Goal: Information Seeking & Learning: Learn about a topic

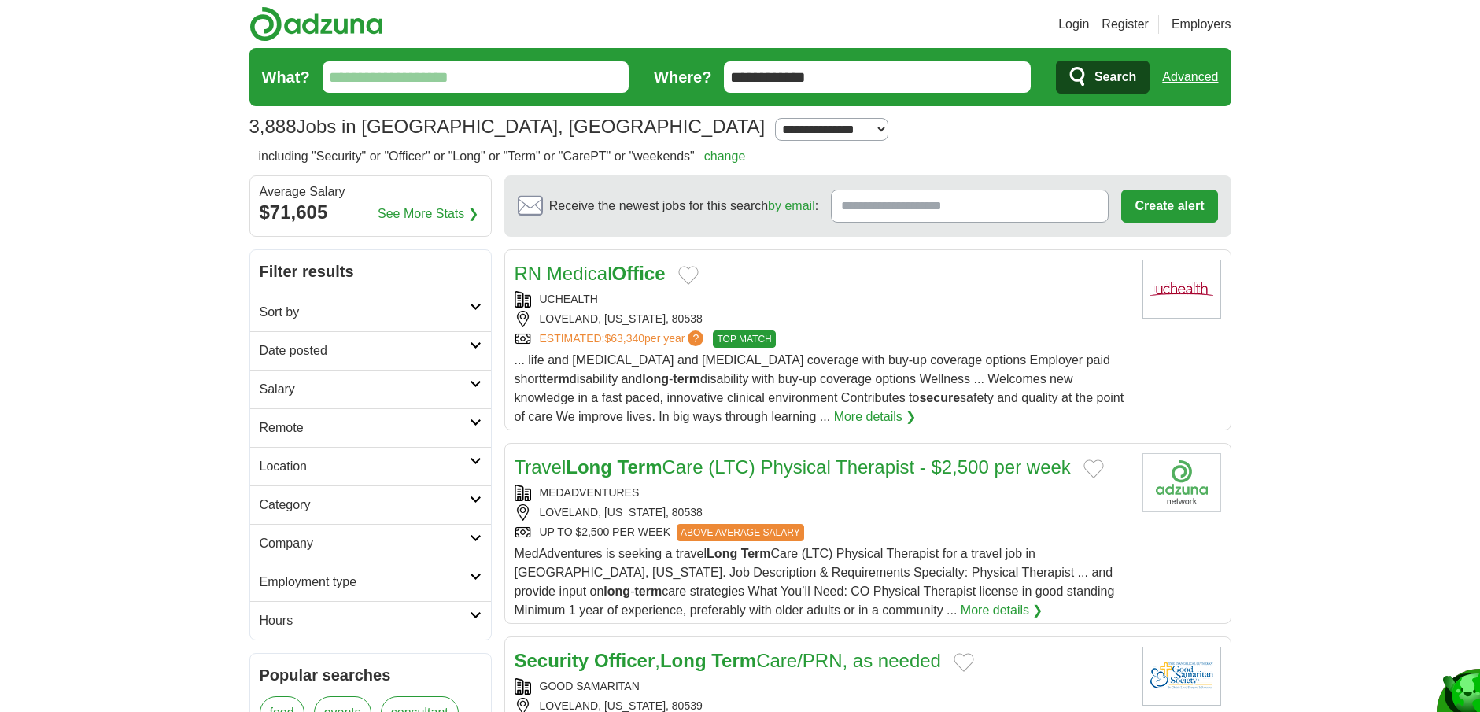
click at [474, 459] on icon at bounding box center [476, 461] width 12 height 8
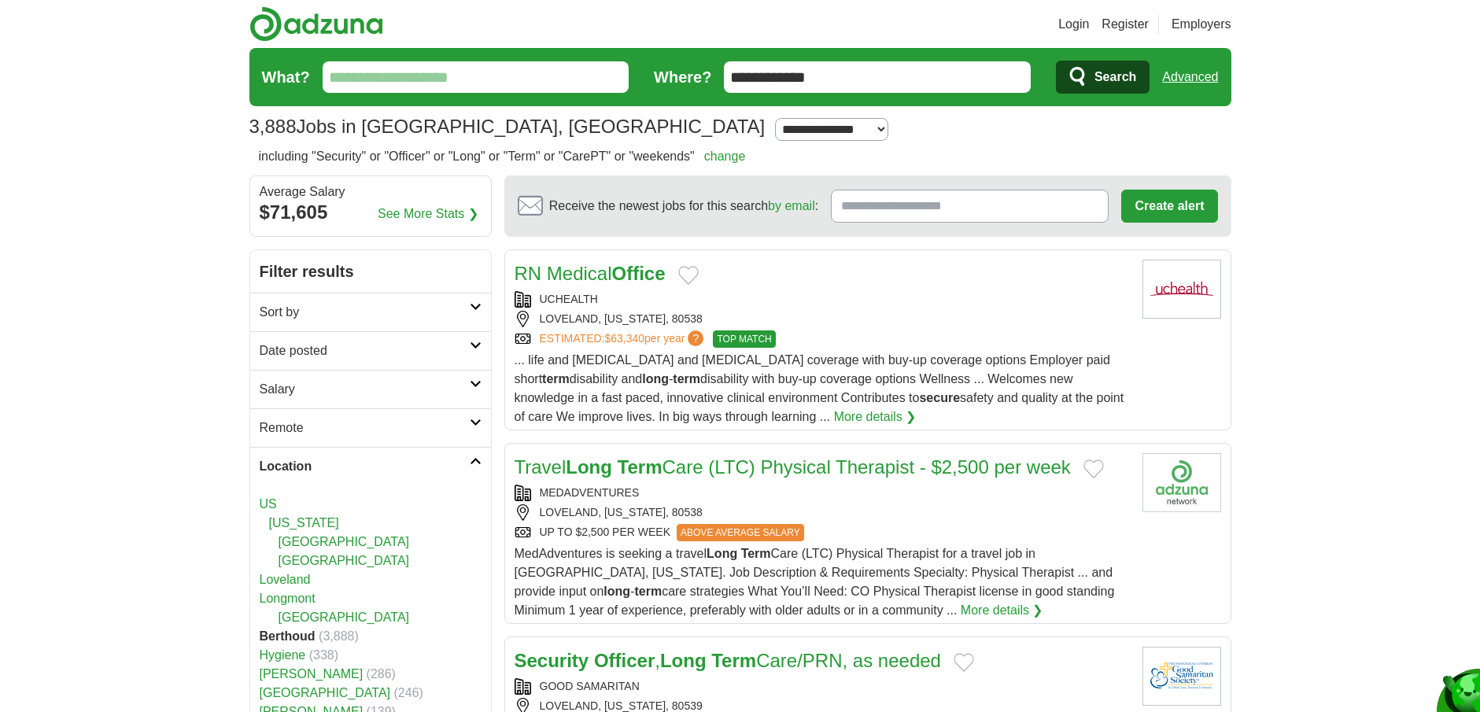
click at [305, 582] on link "Loveland" at bounding box center [285, 579] width 51 height 13
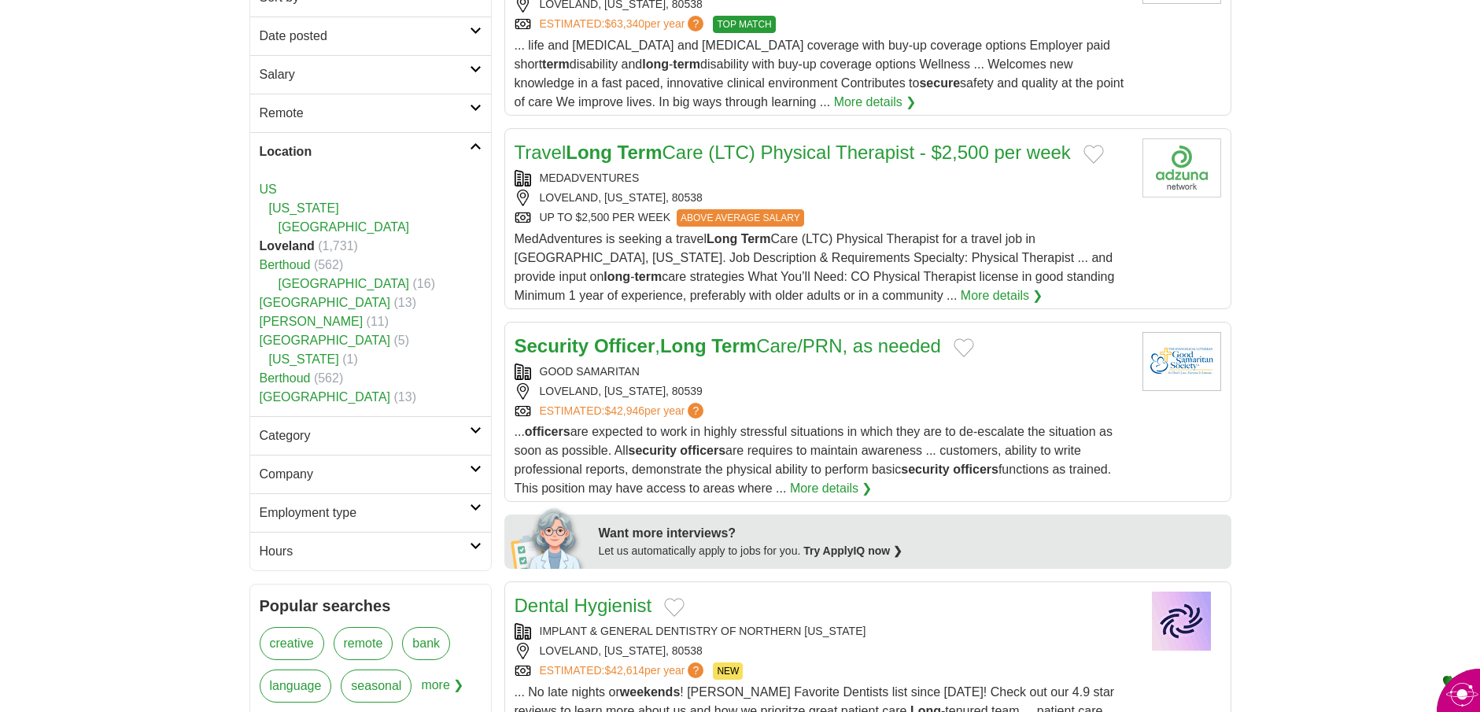
scroll to position [393, 0]
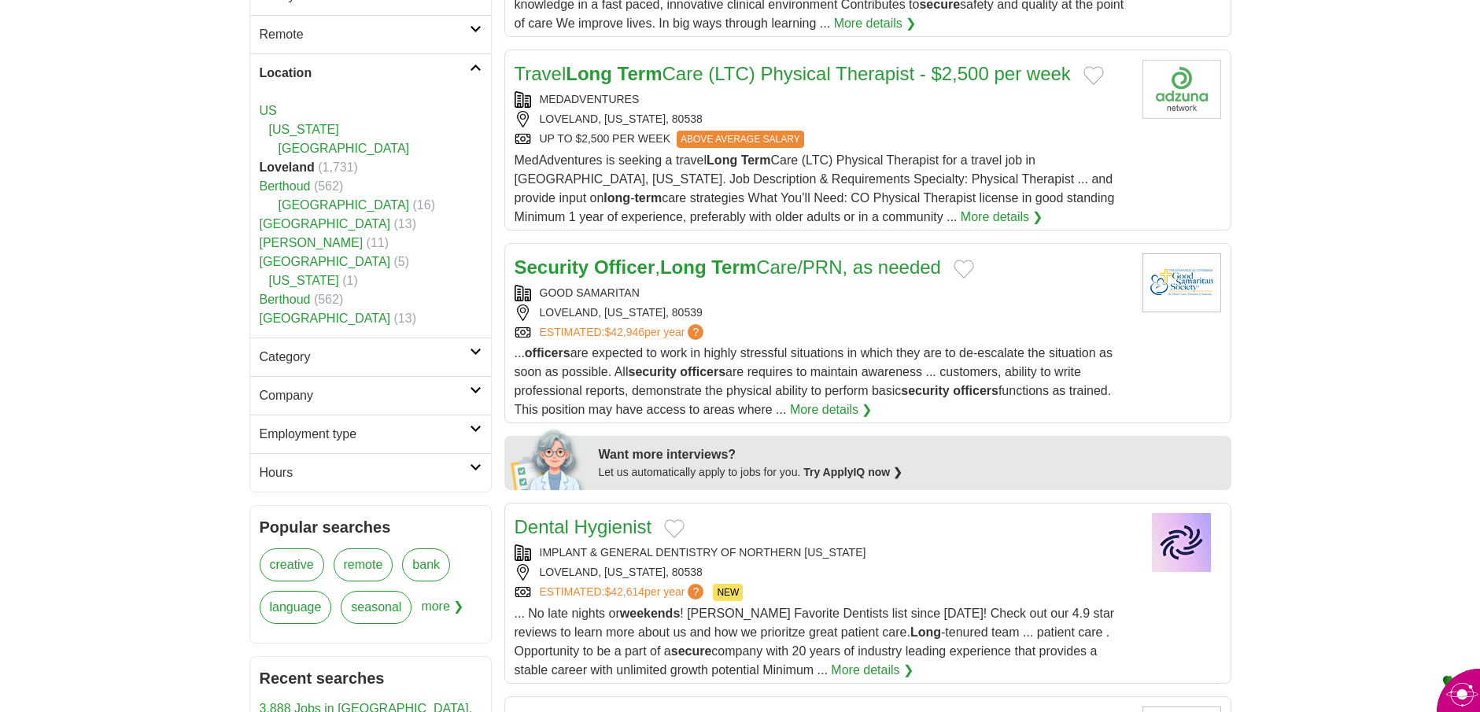
click at [475, 353] on icon at bounding box center [476, 352] width 12 height 8
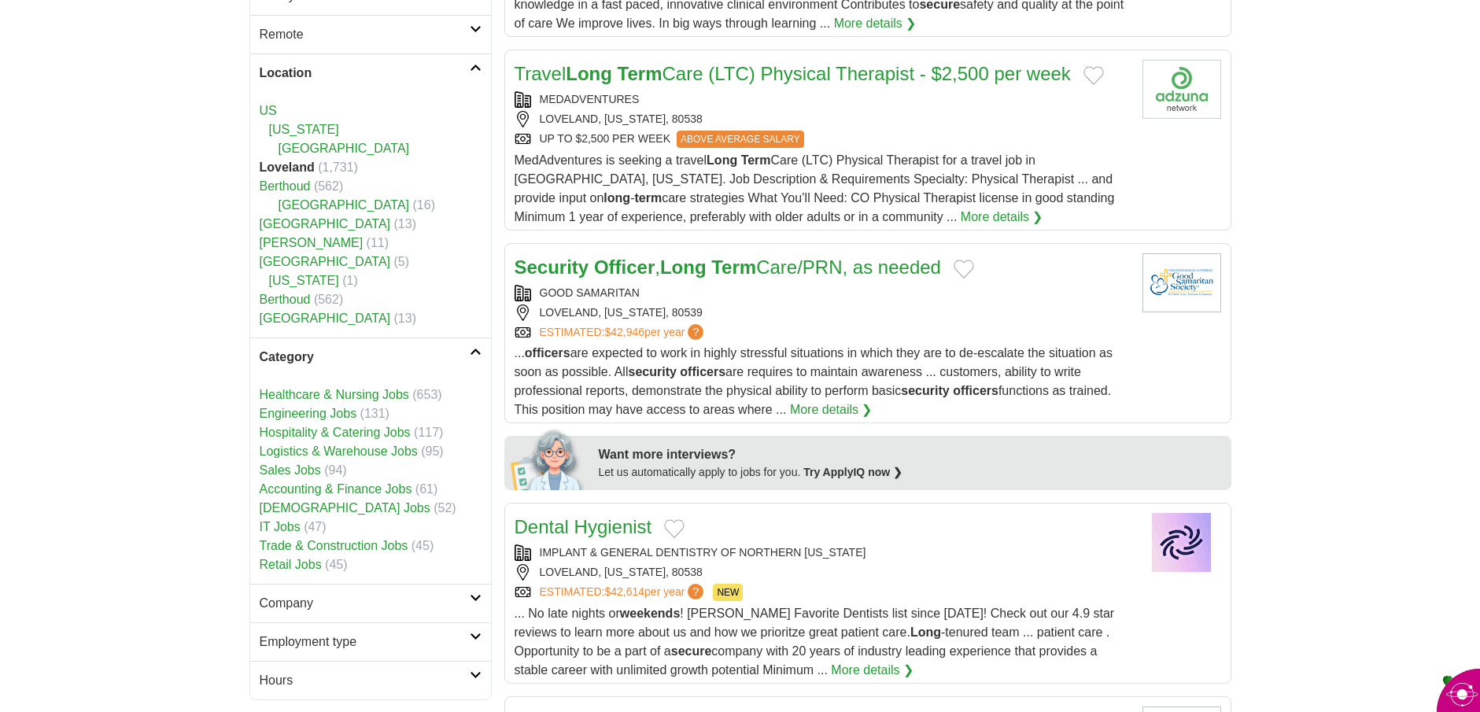
click at [399, 453] on link "Logistics & Warehouse Jobs" at bounding box center [339, 450] width 158 height 13
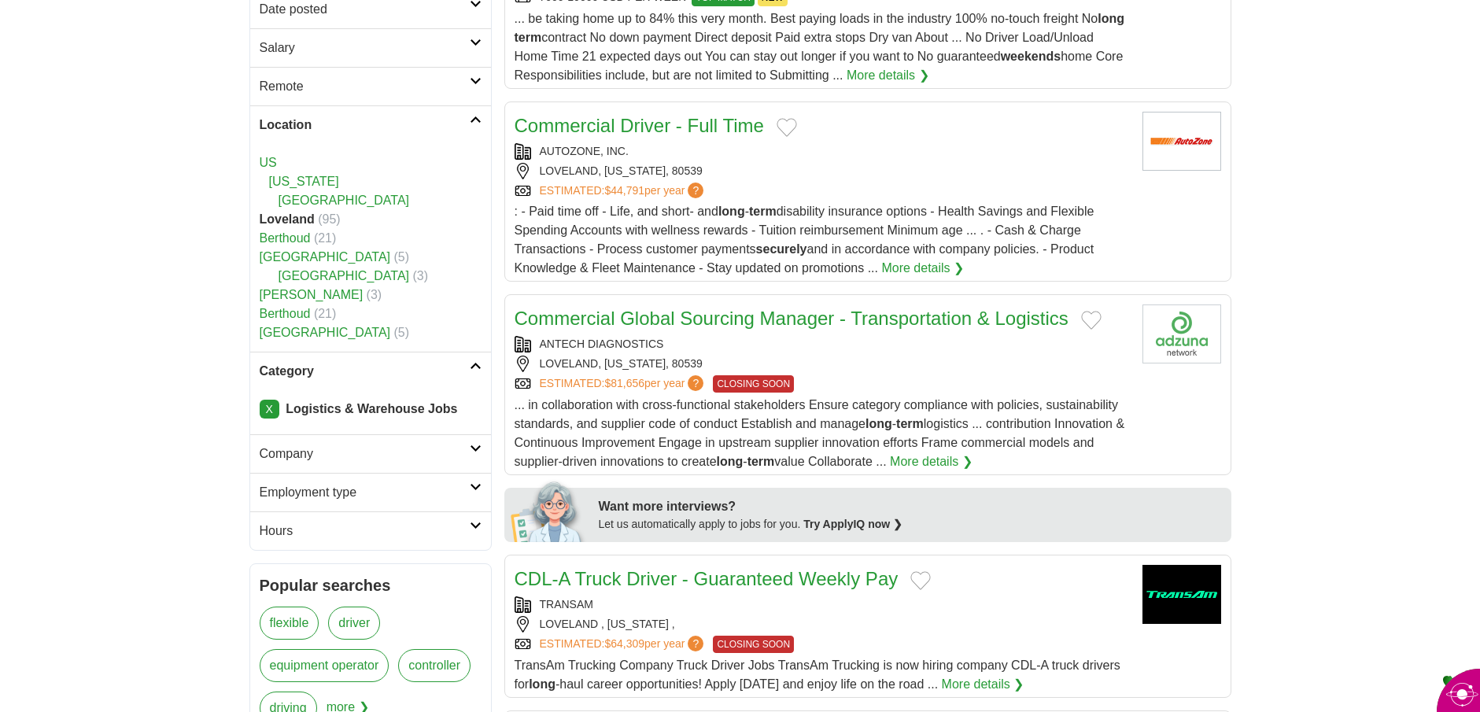
scroll to position [393, 0]
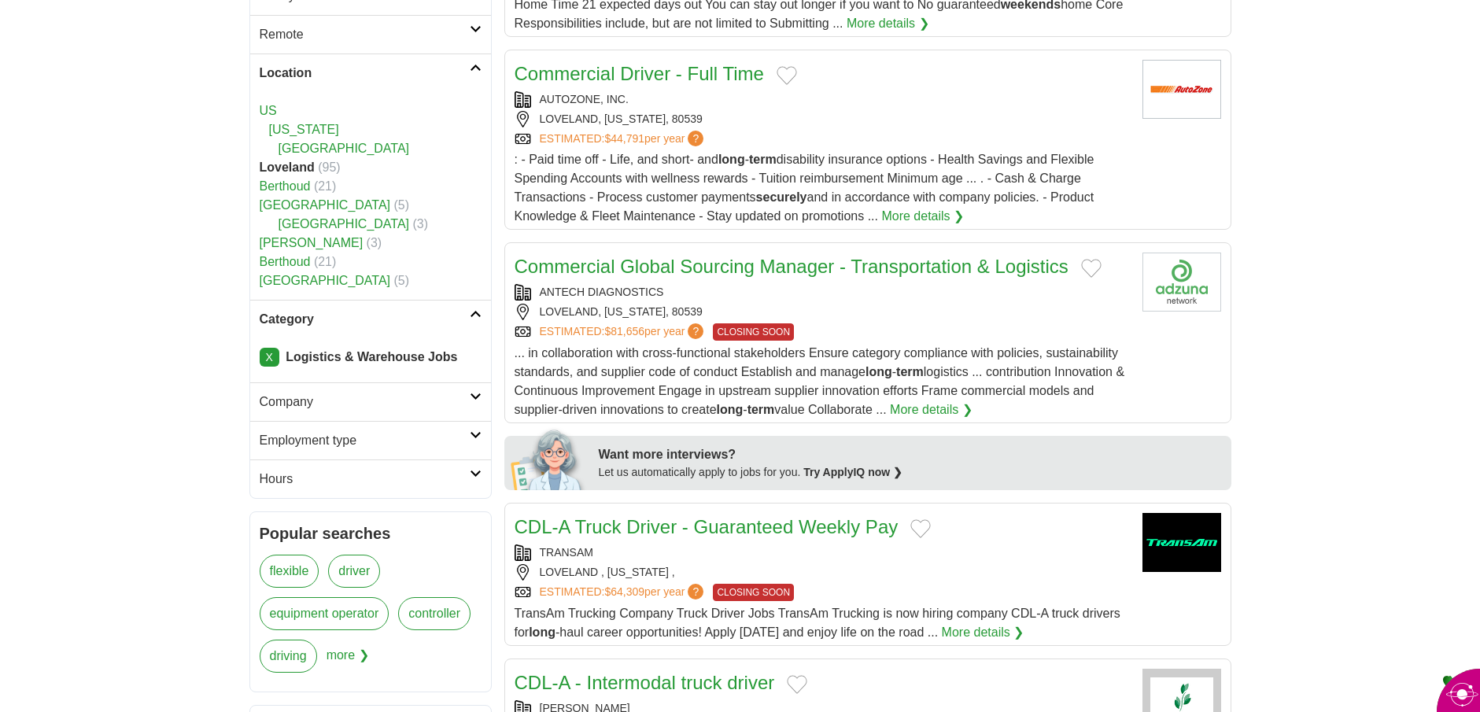
click at [474, 431] on icon at bounding box center [476, 435] width 12 height 8
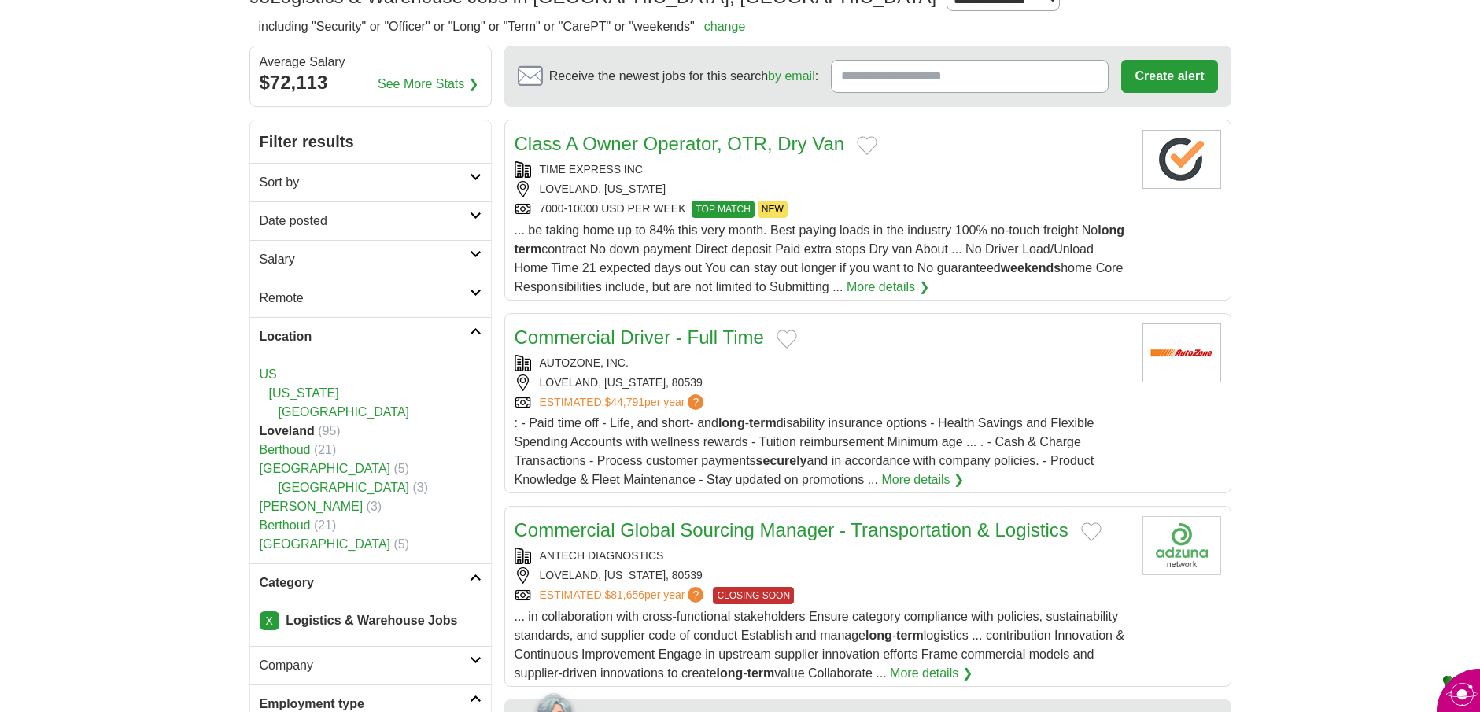
scroll to position [157, 0]
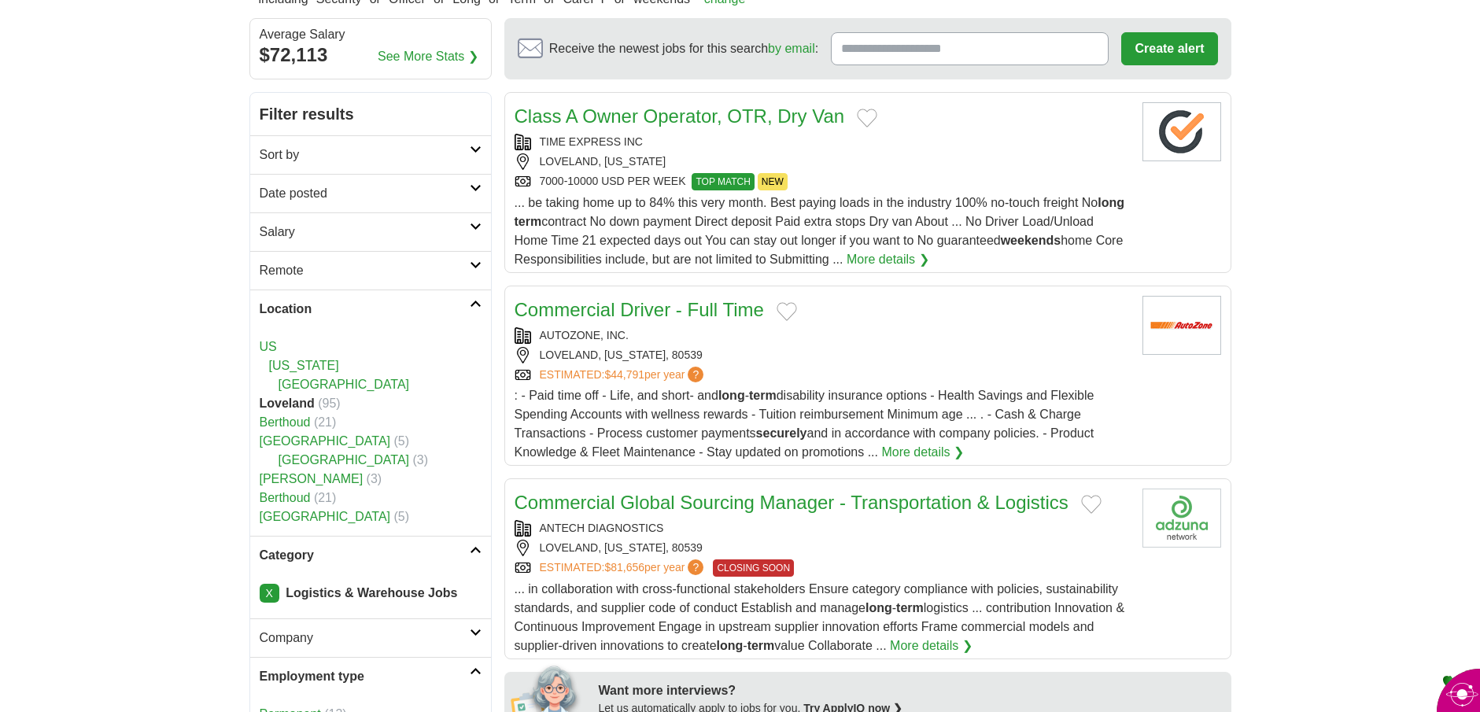
click at [941, 448] on link "More details ❯" at bounding box center [922, 452] width 83 height 19
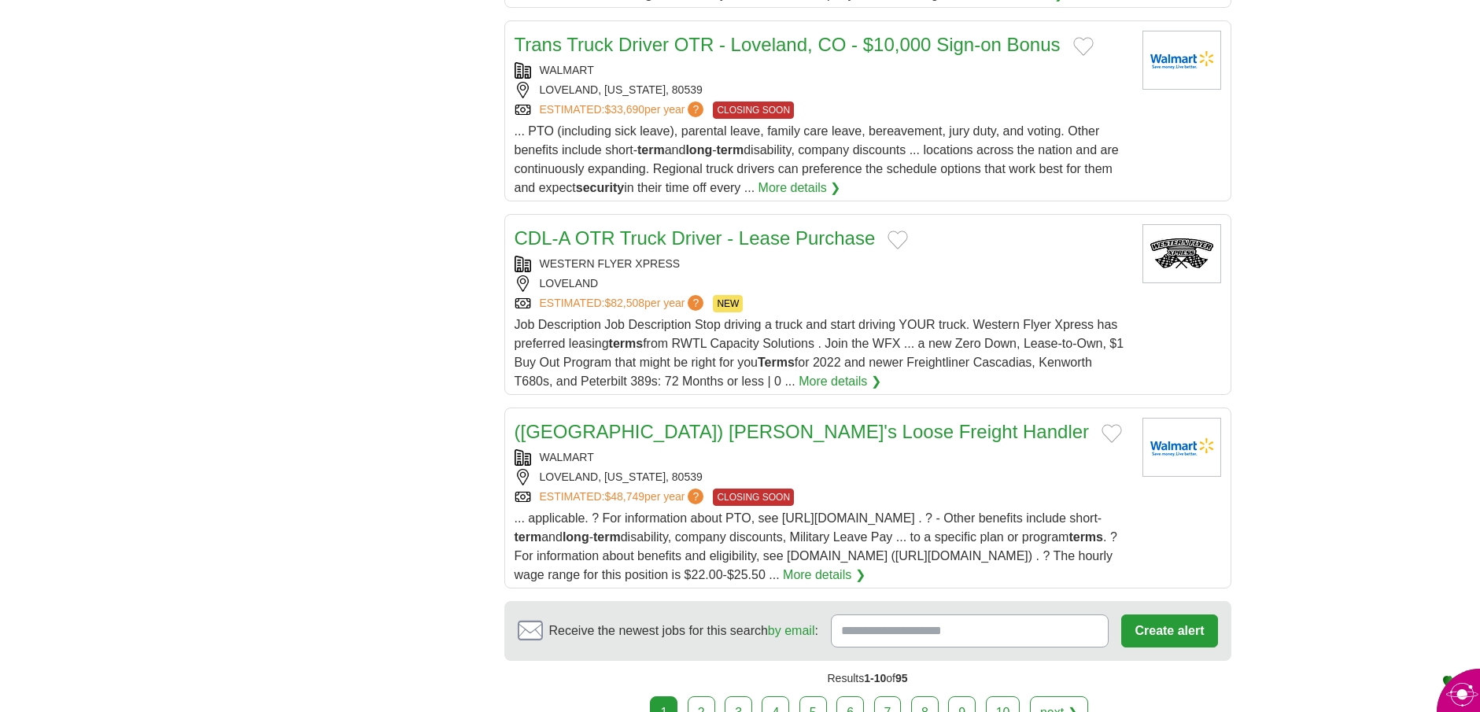
scroll to position [1652, 0]
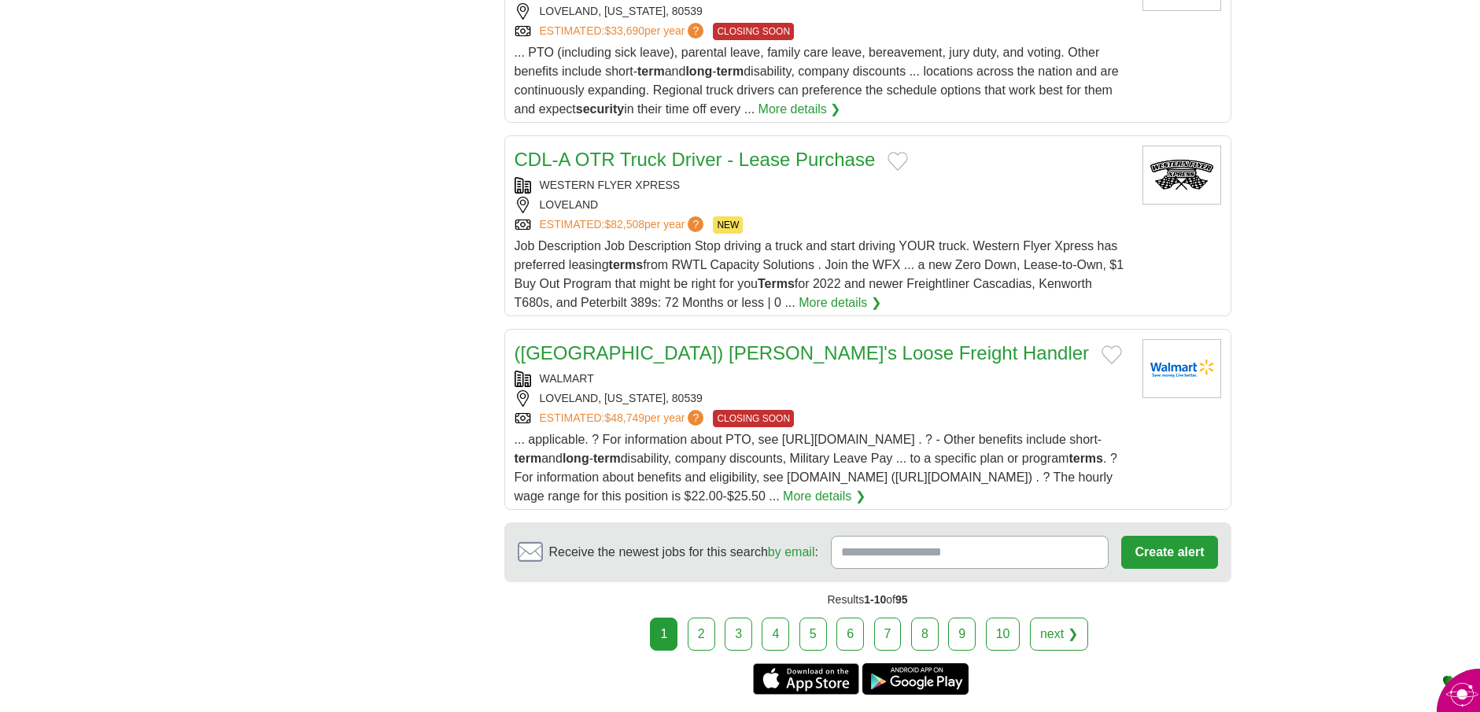
click at [728, 353] on link "(USA) Sam's Loose Freight Handler" at bounding box center [801, 352] width 575 height 21
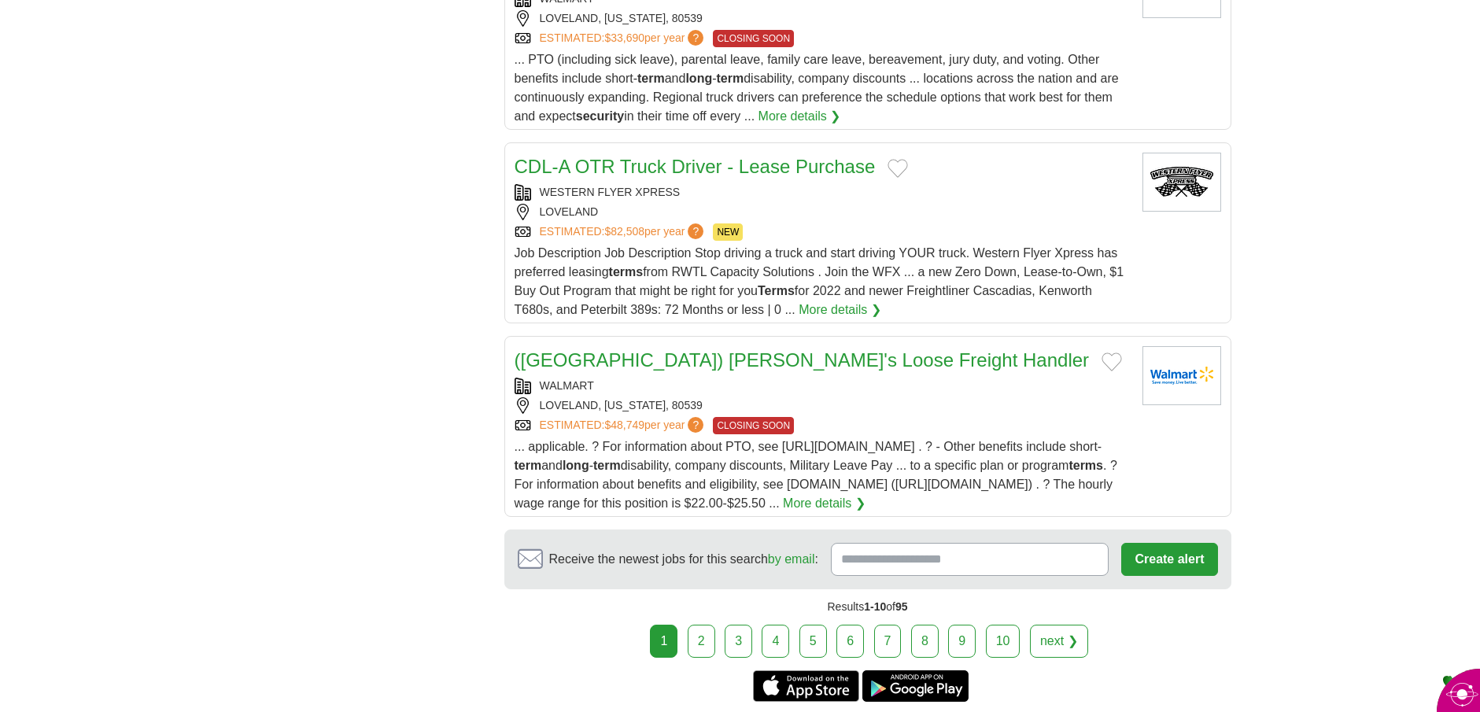
scroll to position [1730, 0]
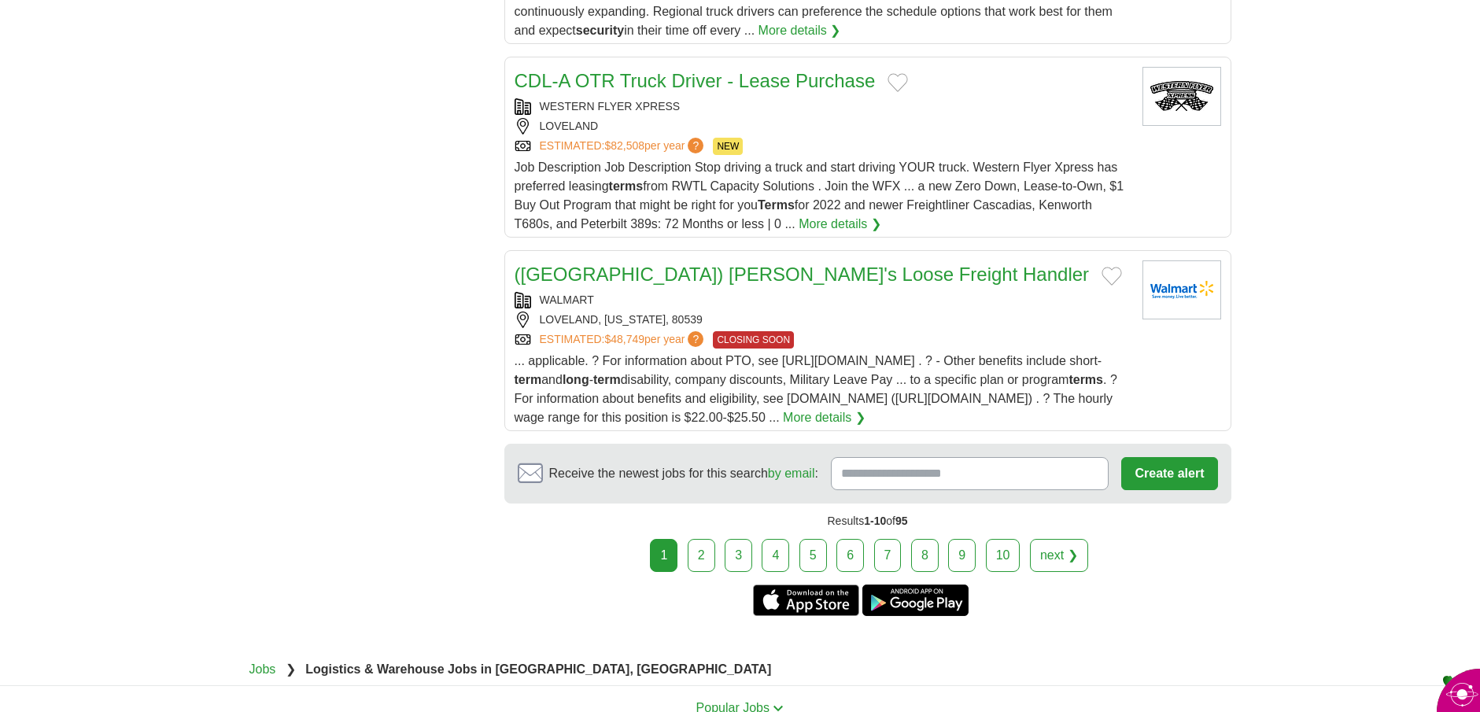
click at [702, 545] on link "2" at bounding box center [701, 555] width 28 height 33
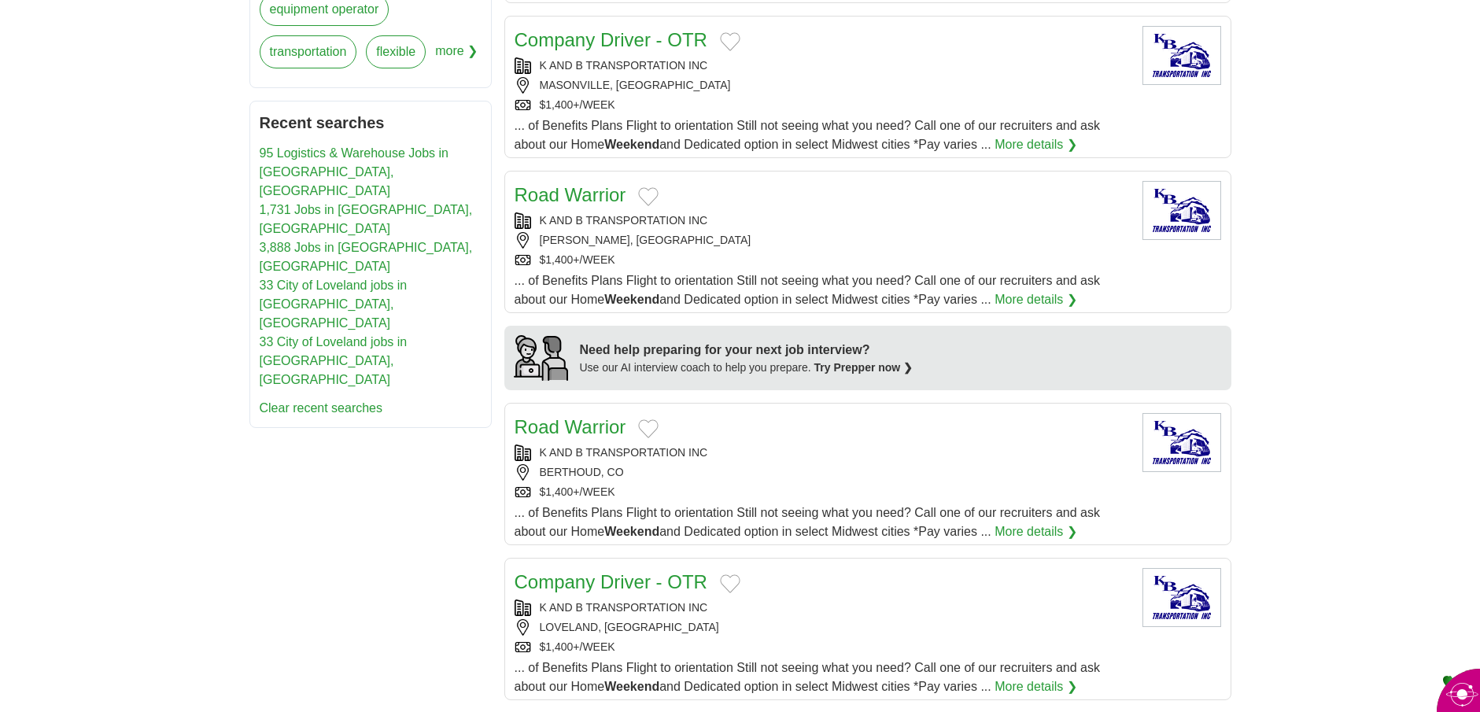
scroll to position [1101, 0]
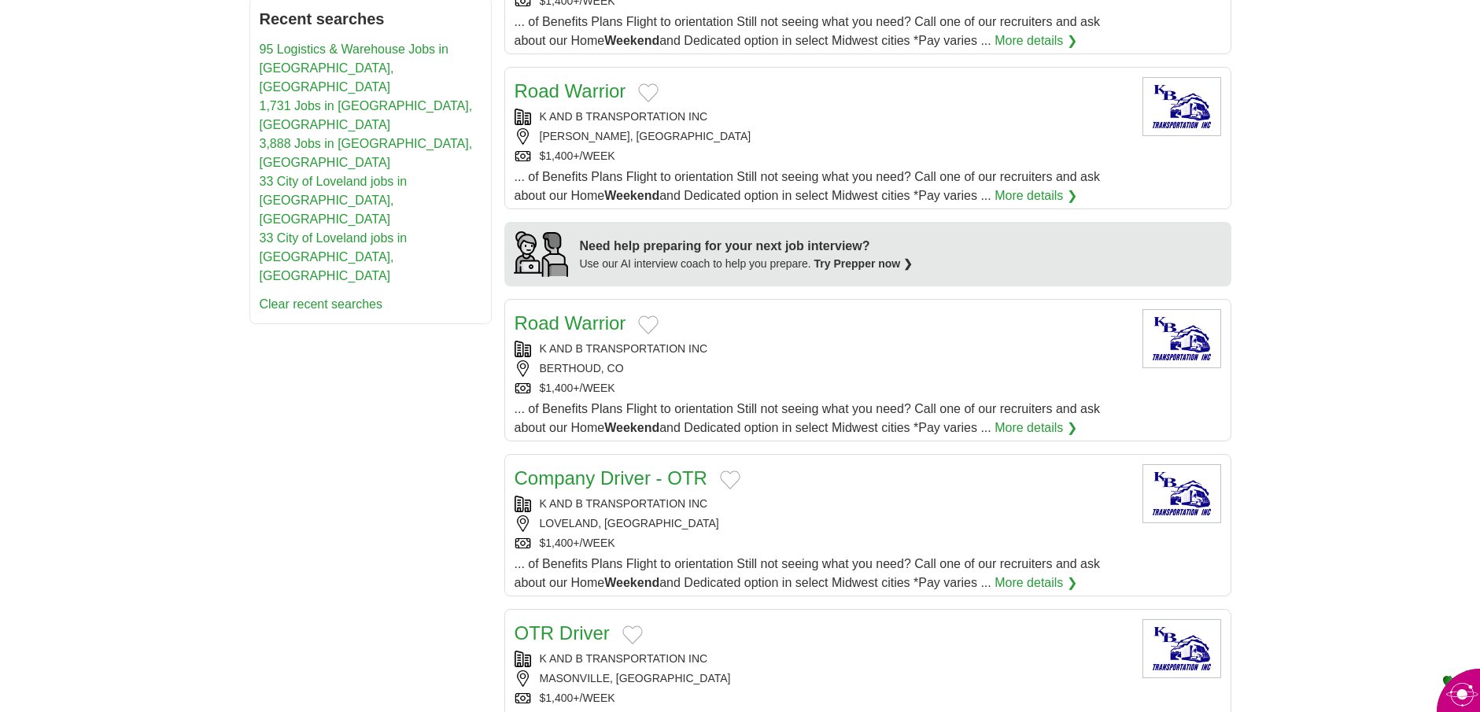
click at [580, 328] on link "Road Warrior" at bounding box center [570, 322] width 112 height 21
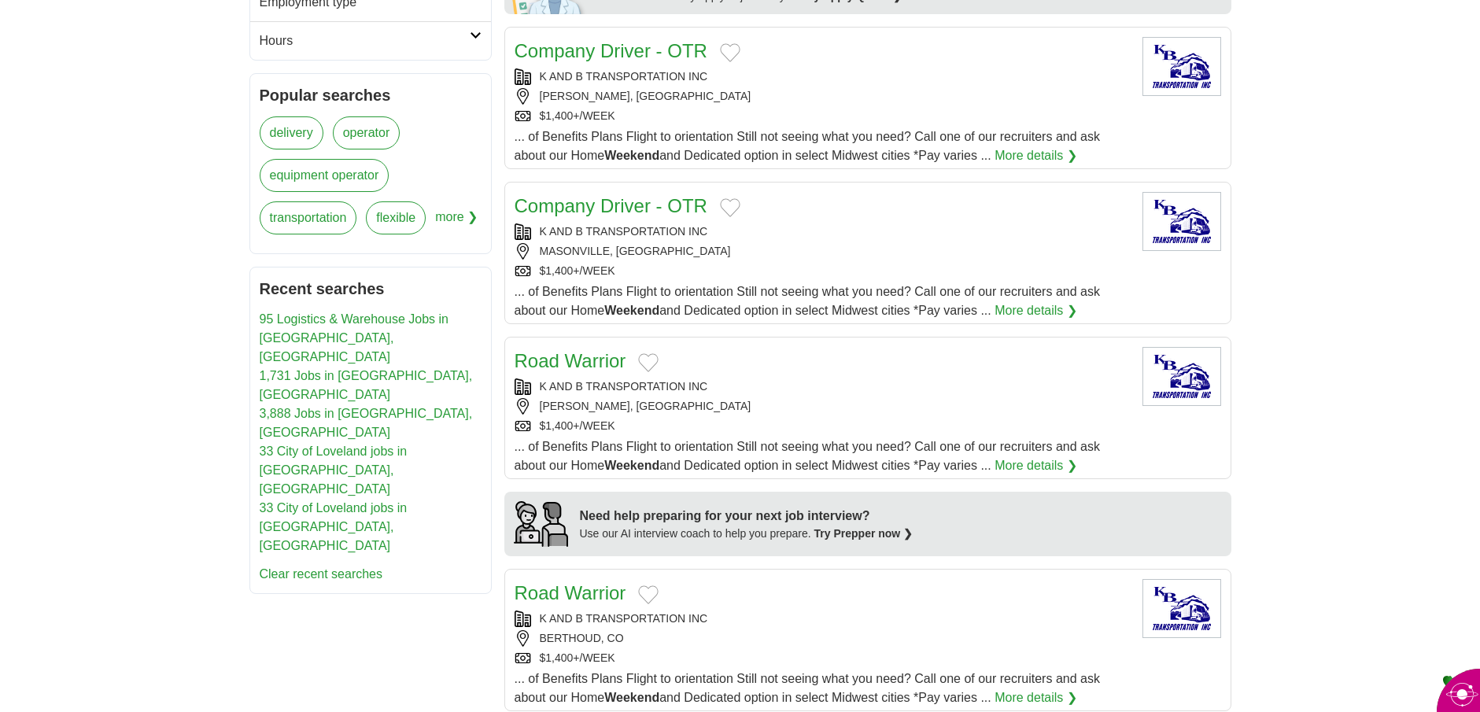
scroll to position [865, 0]
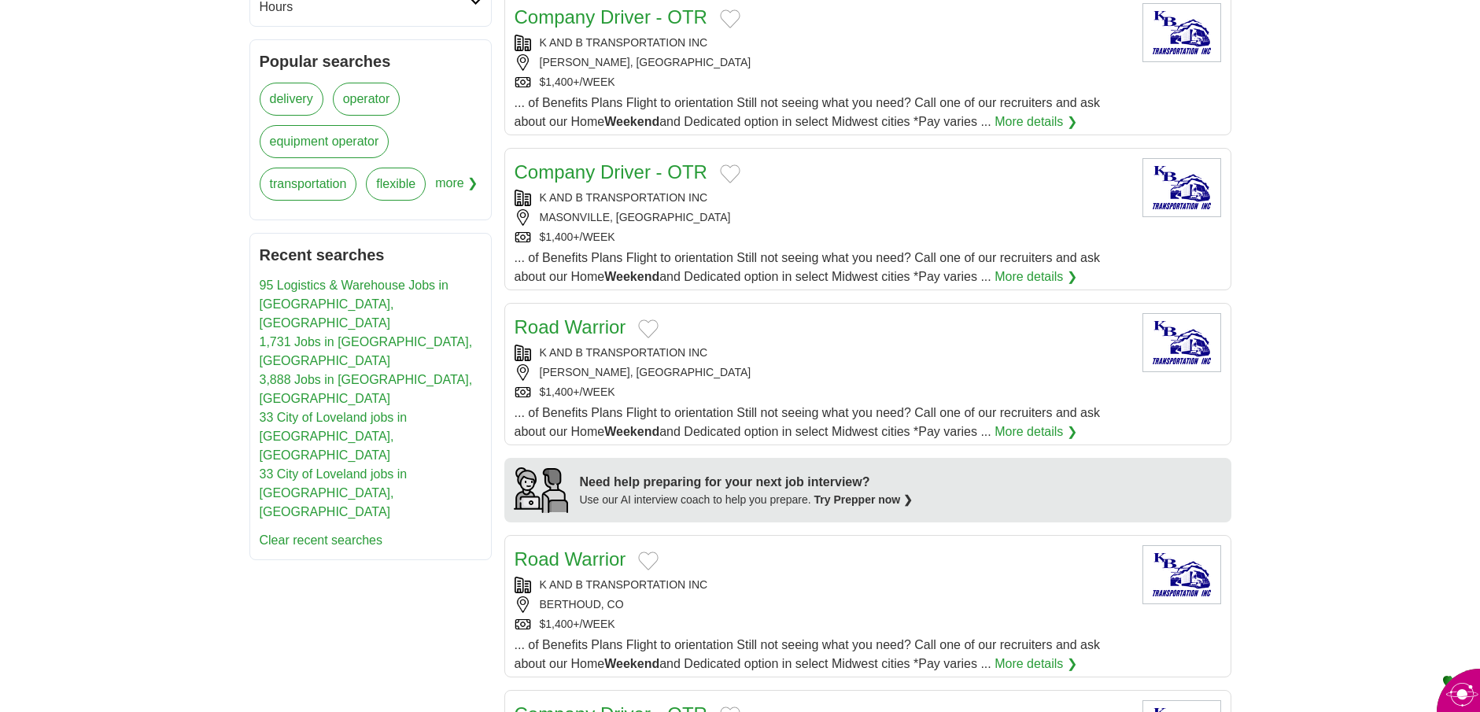
click at [588, 352] on link "K AND B TRANSPORTATION INC" at bounding box center [624, 352] width 168 height 13
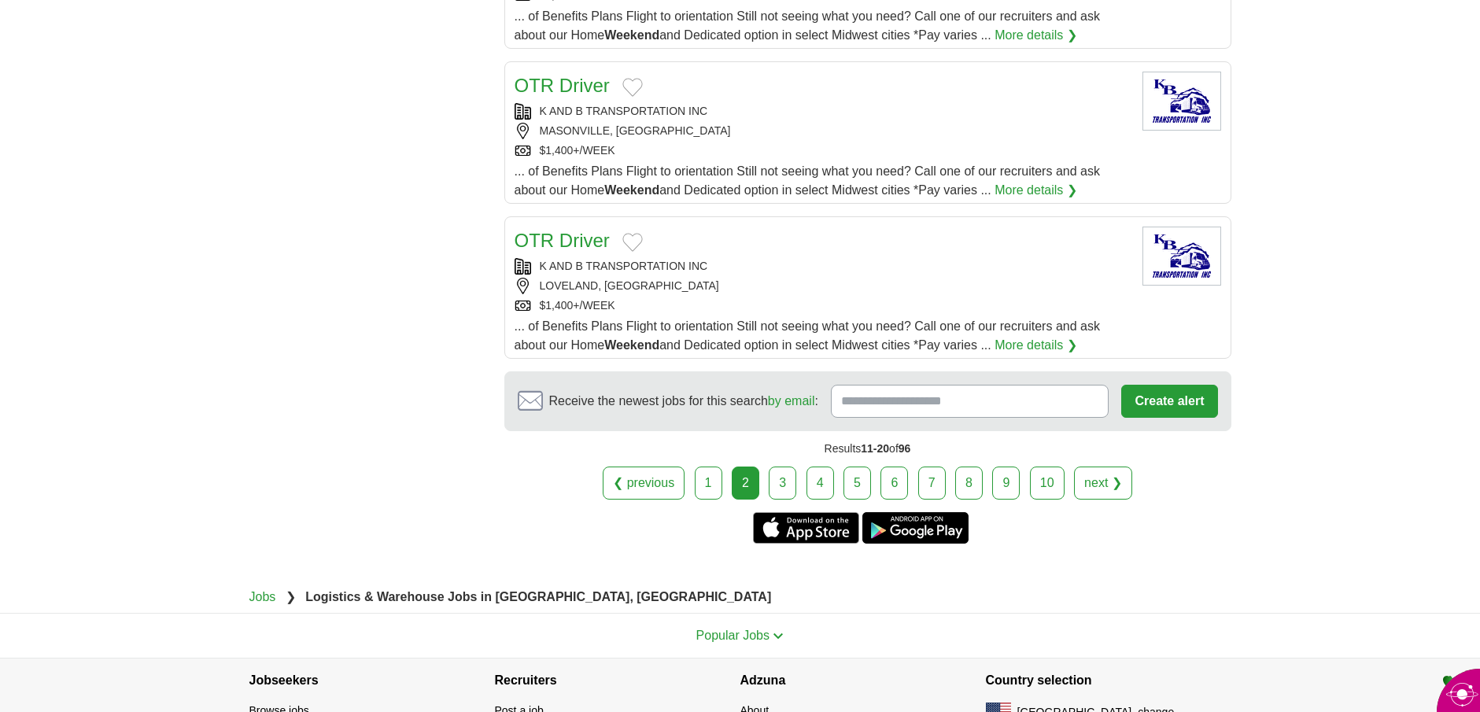
scroll to position [1652, 0]
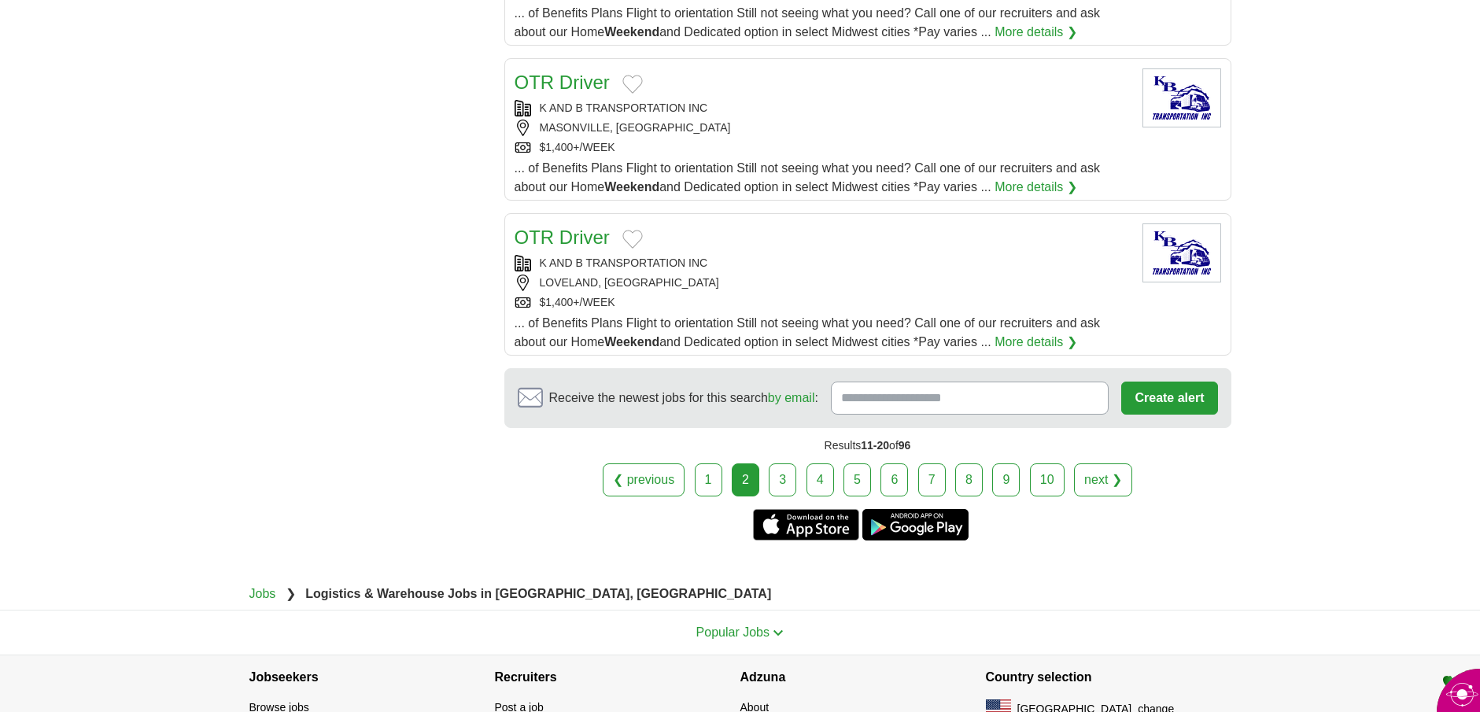
click at [785, 485] on link "3" at bounding box center [782, 479] width 28 height 33
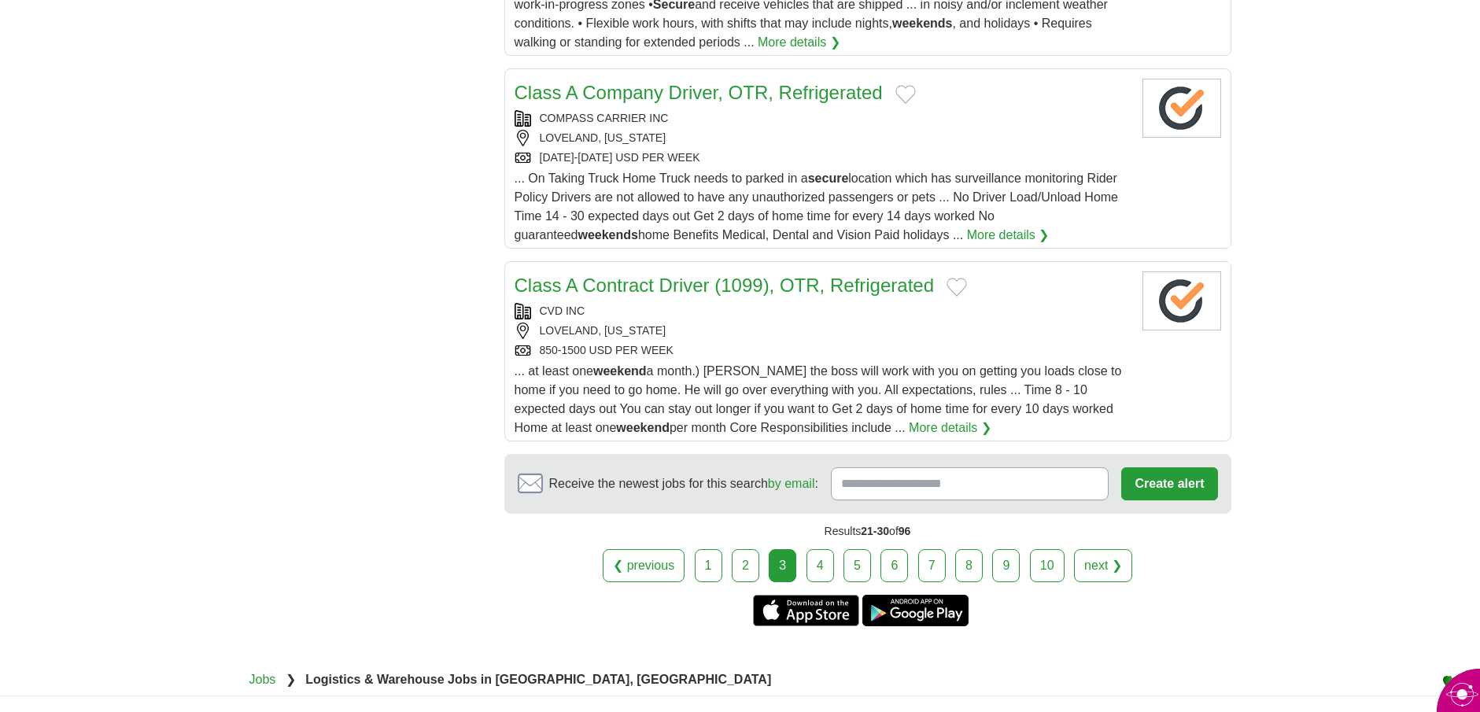
scroll to position [1652, 0]
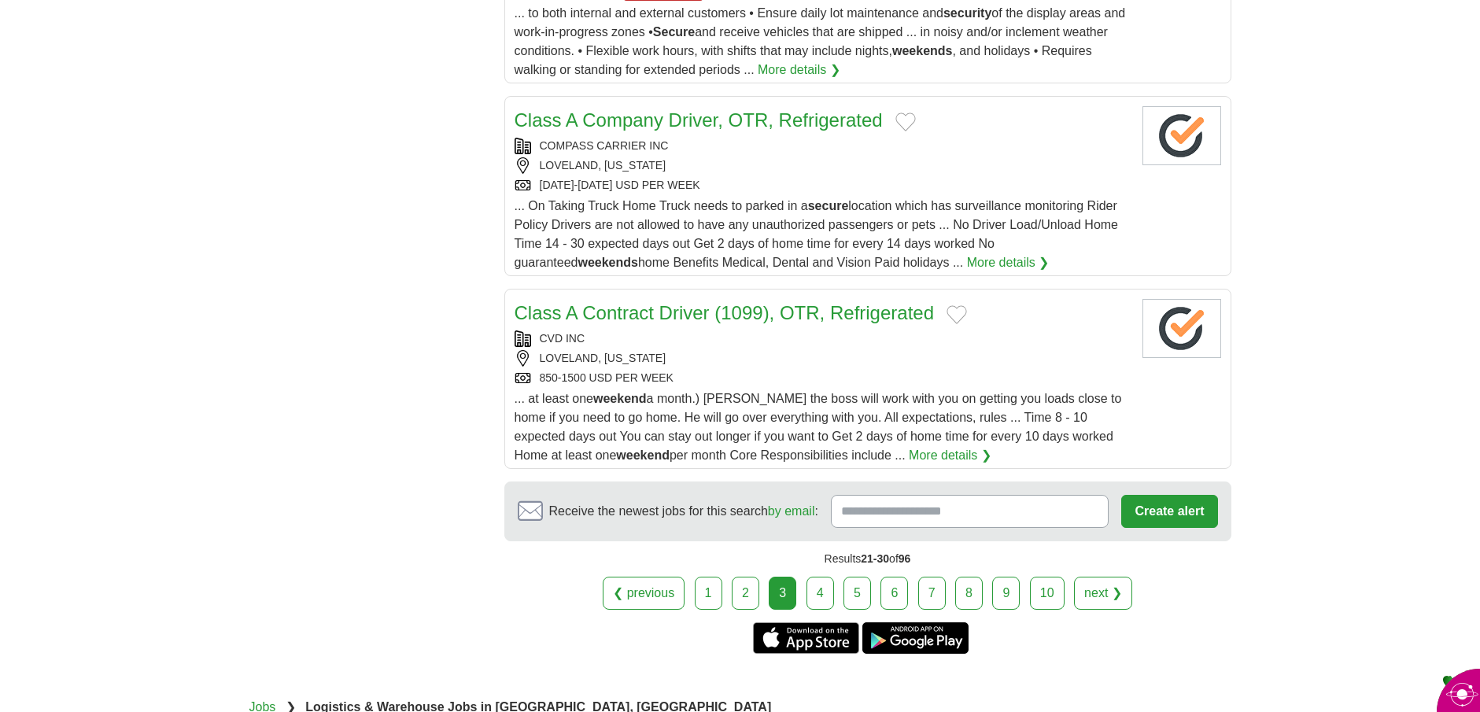
click at [908, 456] on link "More details ❯" at bounding box center [949, 455] width 83 height 19
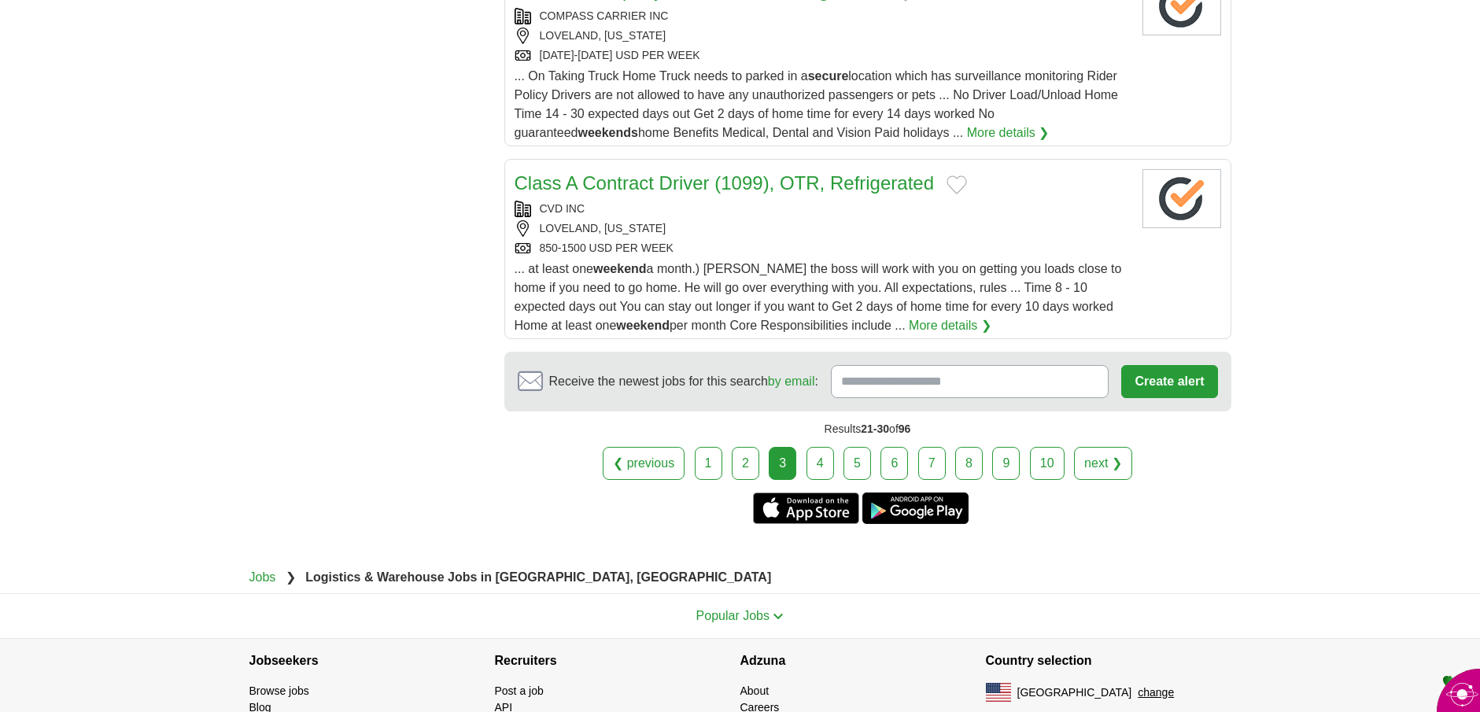
scroll to position [1809, 0]
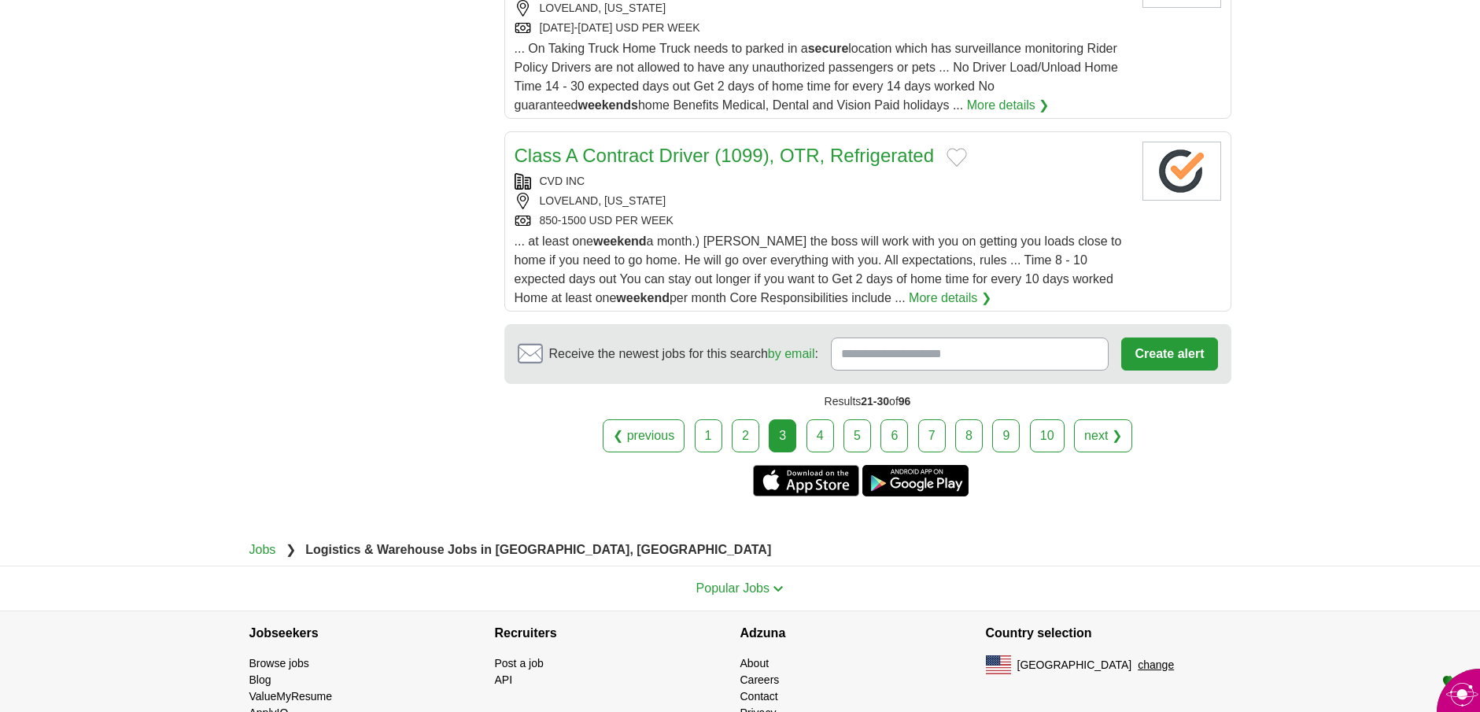
click at [822, 427] on link "4" at bounding box center [820, 435] width 28 height 33
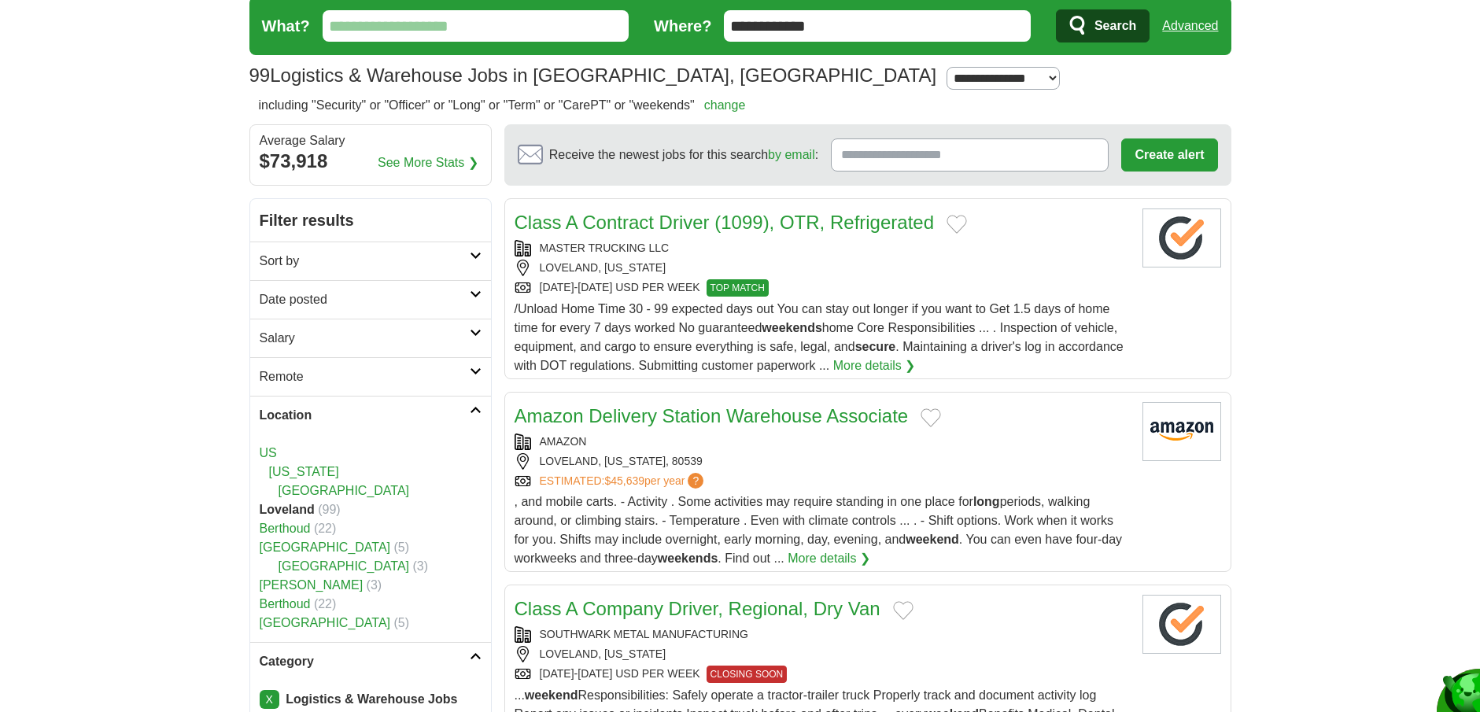
scroll to position [79, 0]
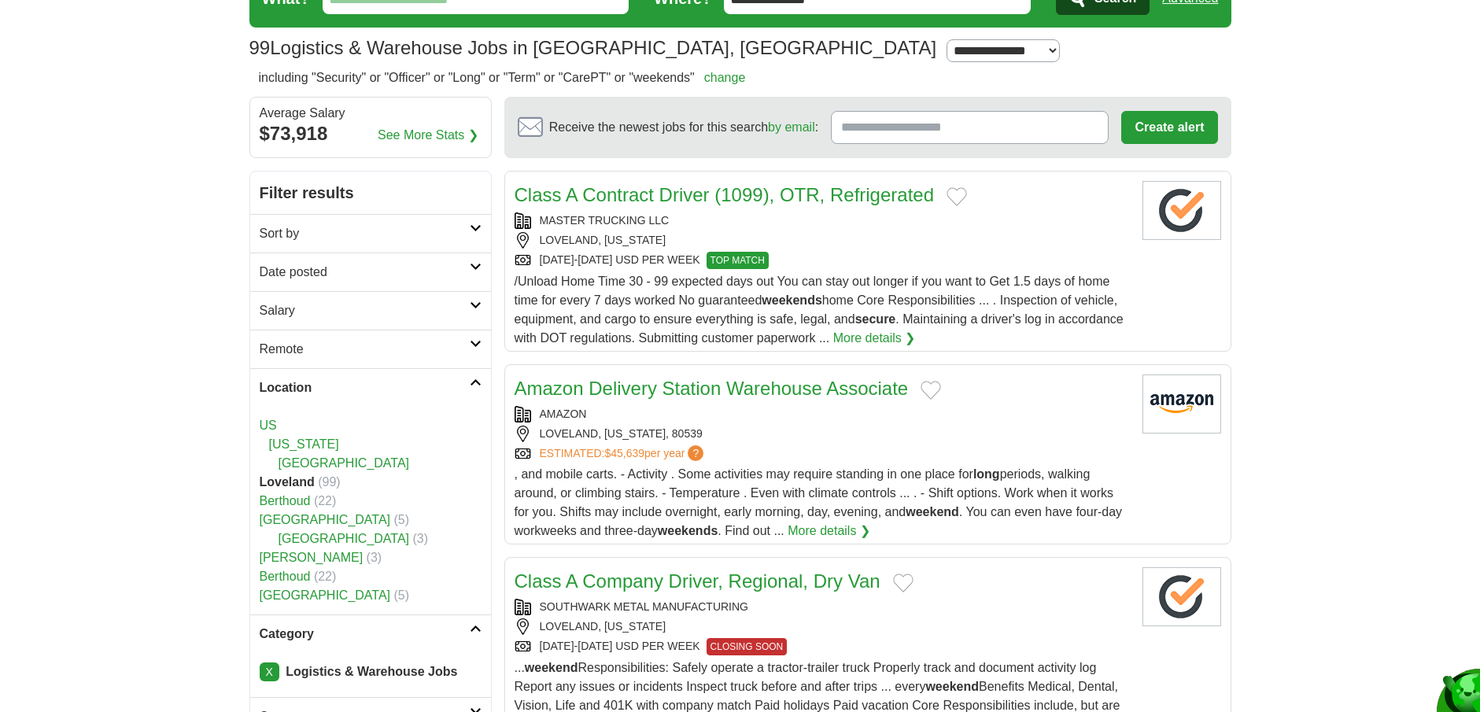
click at [808, 529] on link "More details ❯" at bounding box center [828, 530] width 83 height 19
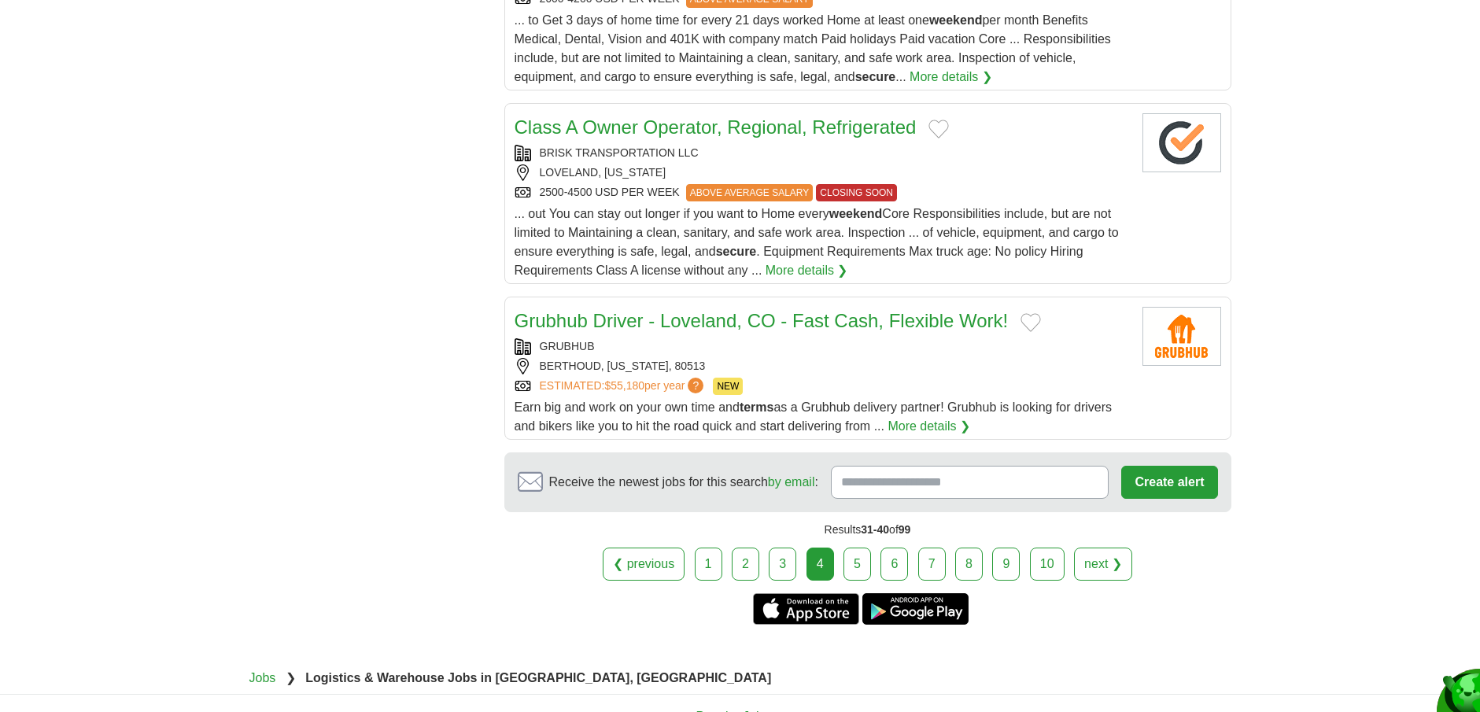
scroll to position [1888, 0]
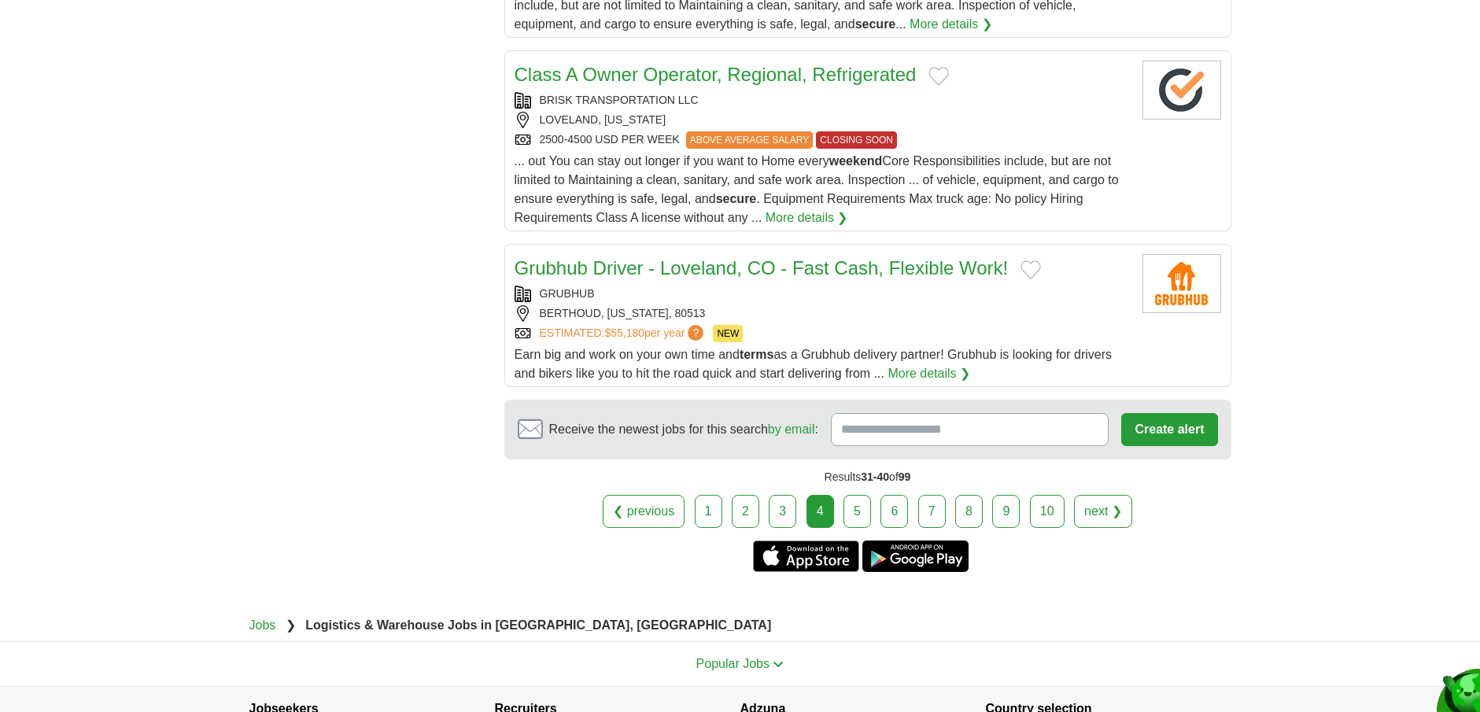
click at [850, 525] on link "5" at bounding box center [857, 511] width 28 height 33
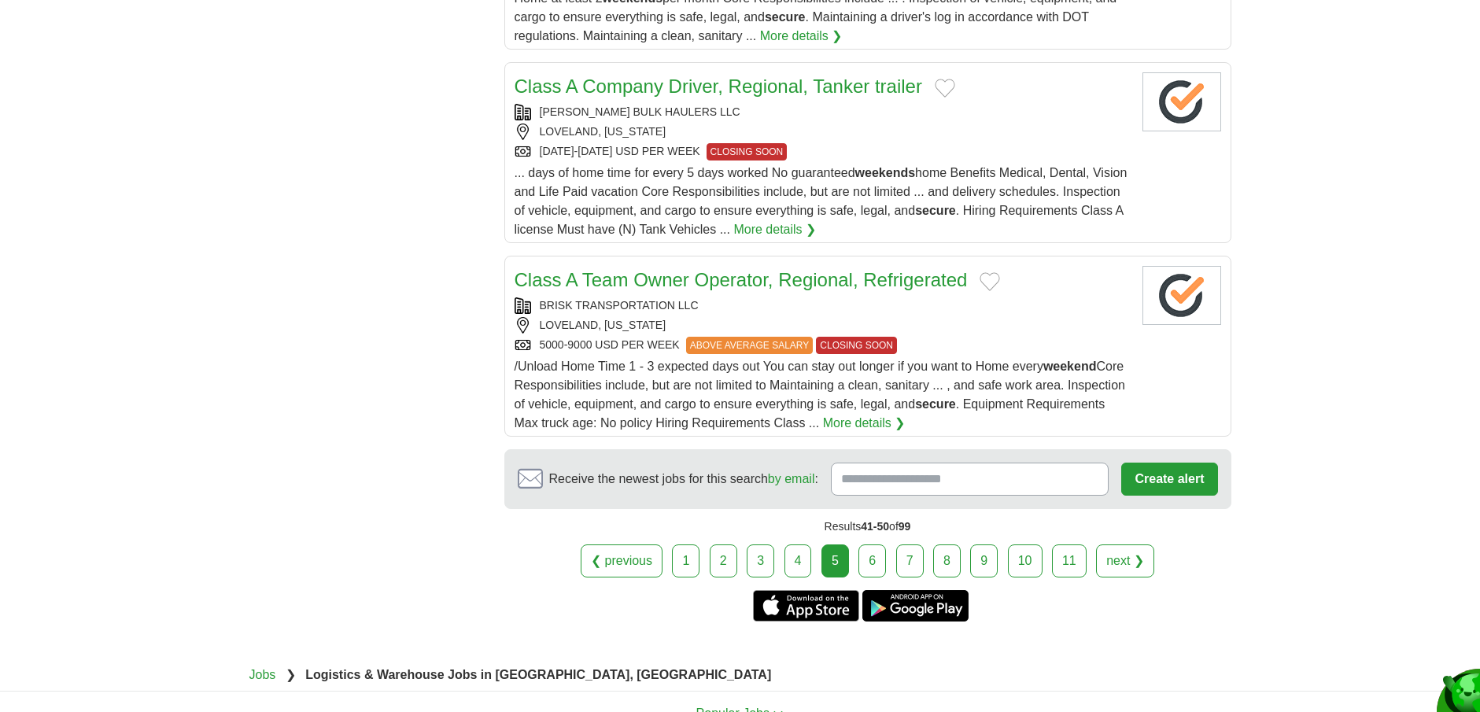
scroll to position [1809, 0]
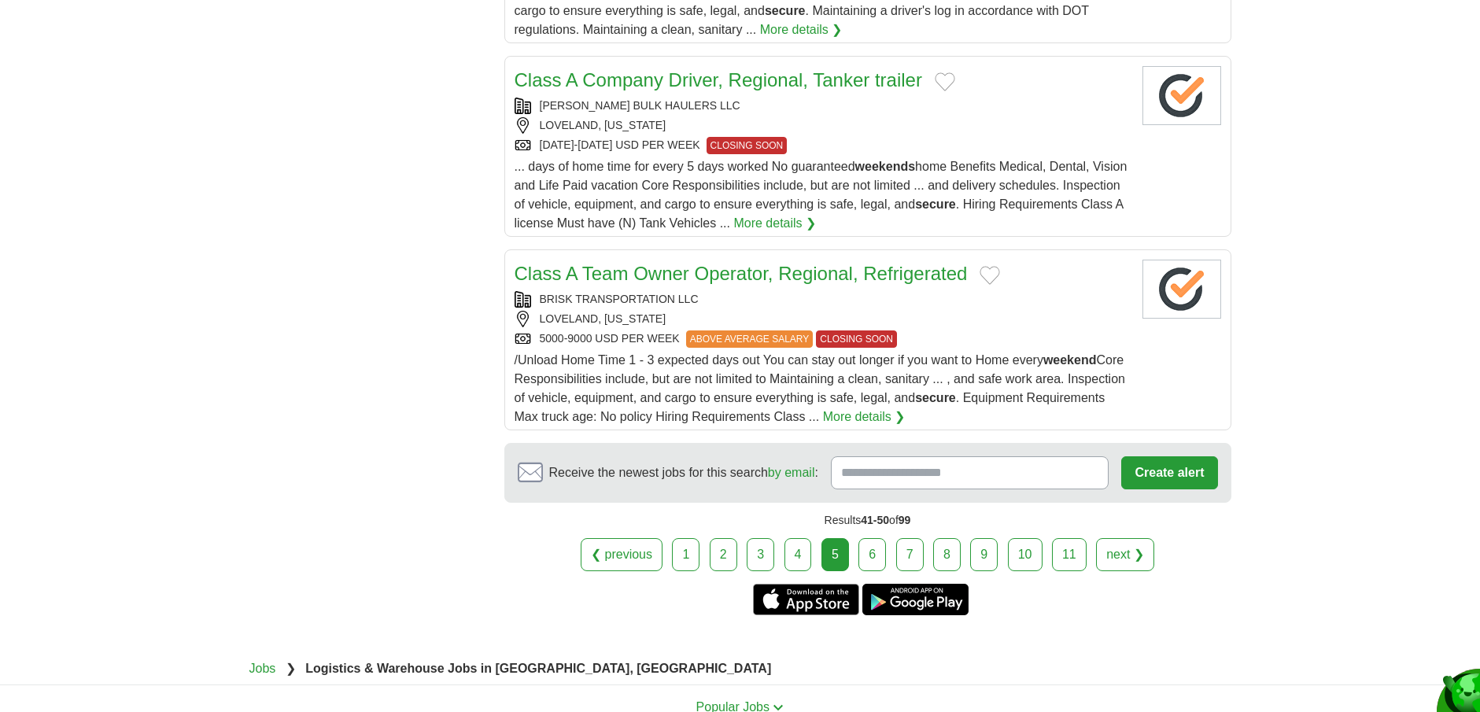
click at [885, 543] on link "6" at bounding box center [872, 554] width 28 height 33
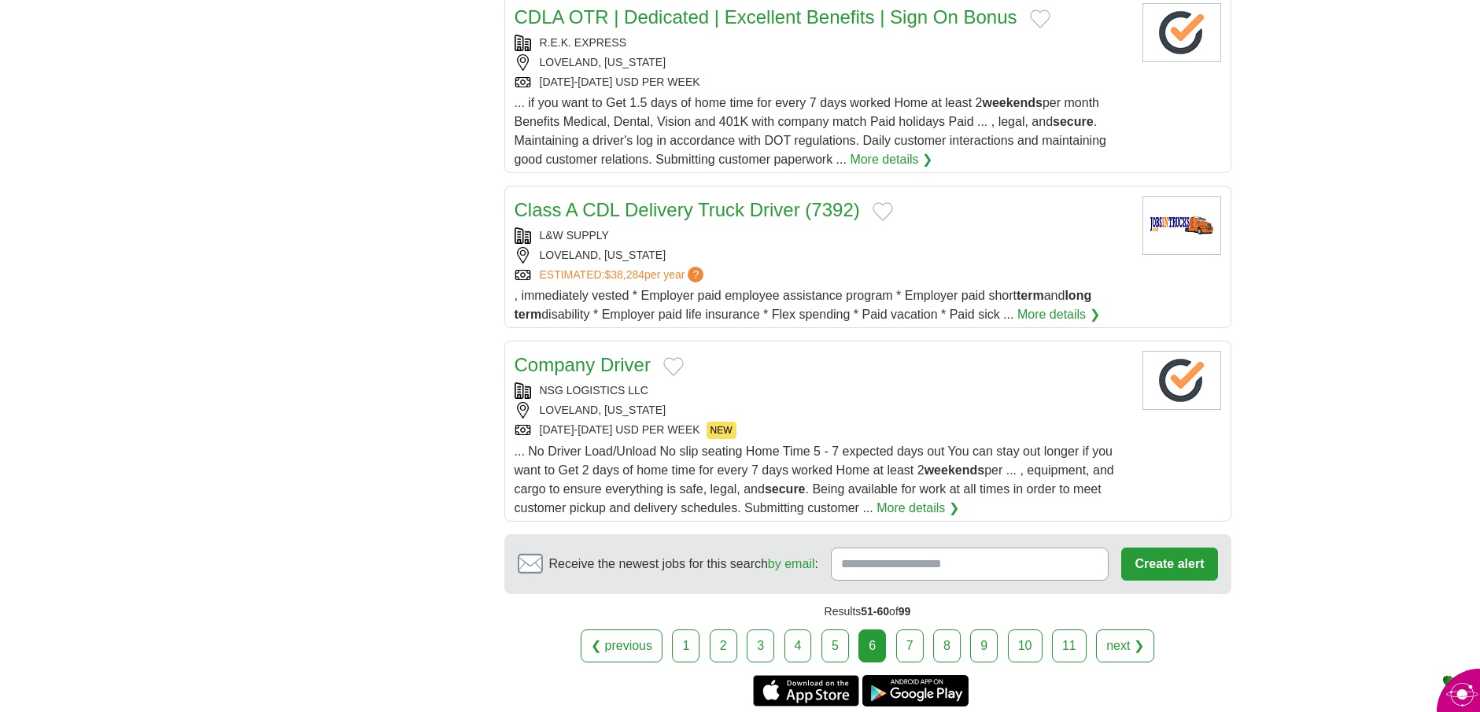
scroll to position [1730, 0]
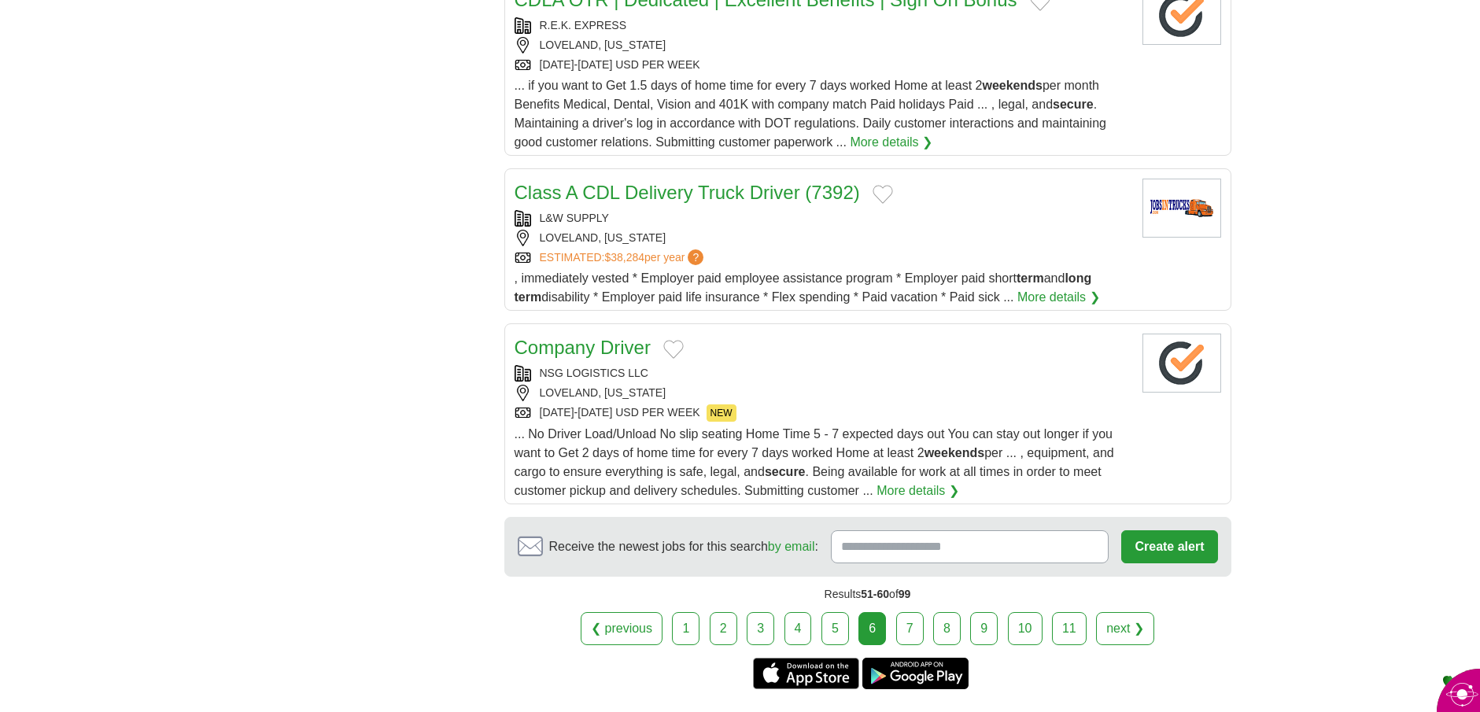
click at [908, 639] on link "7" at bounding box center [910, 628] width 28 height 33
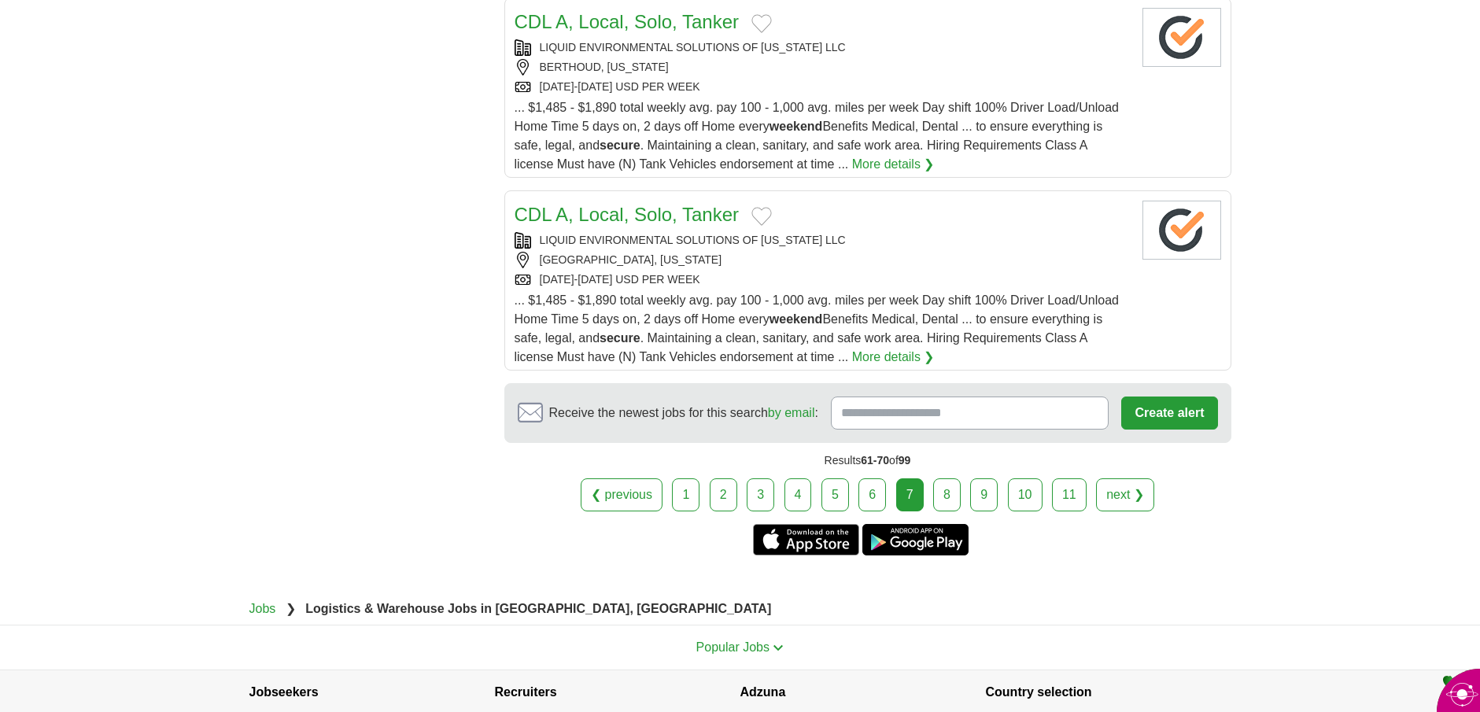
scroll to position [1966, 0]
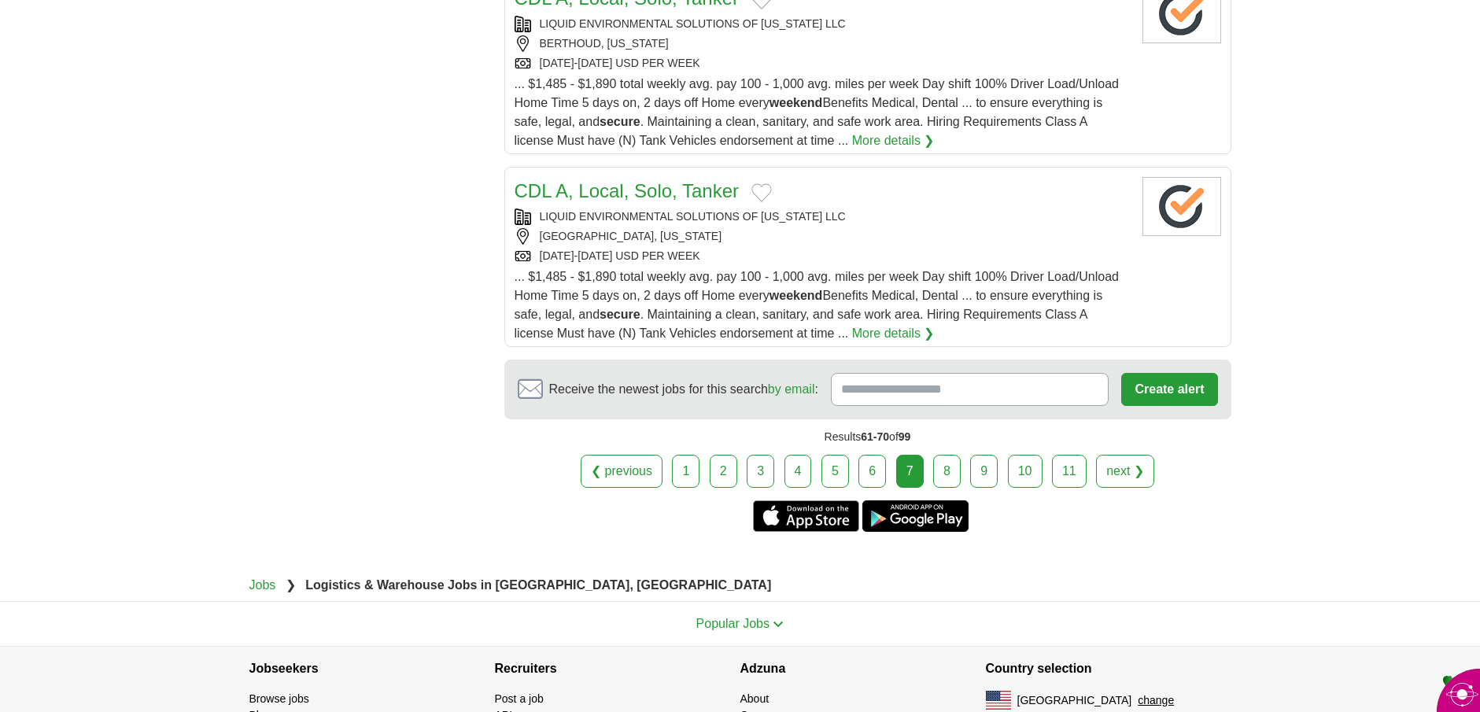
click at [945, 468] on link "8" at bounding box center [947, 471] width 28 height 33
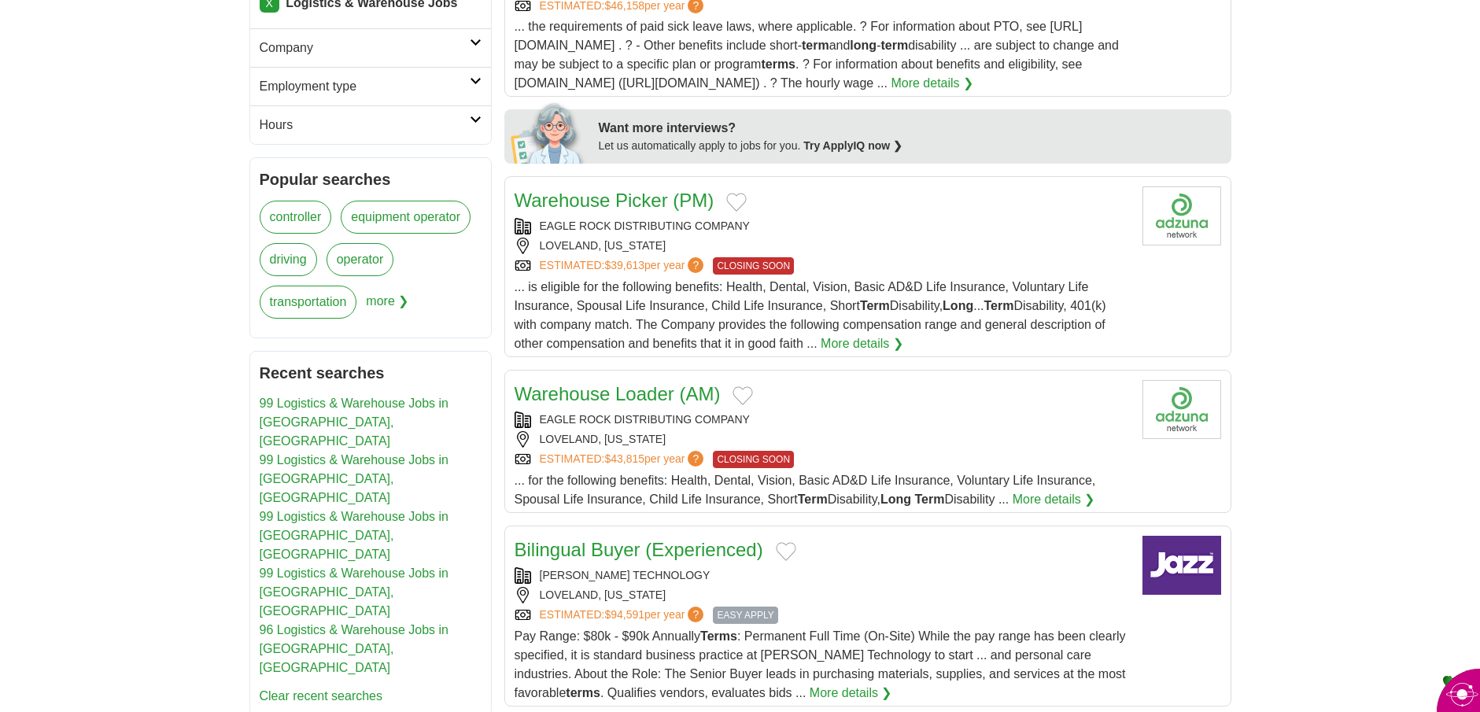
scroll to position [787, 0]
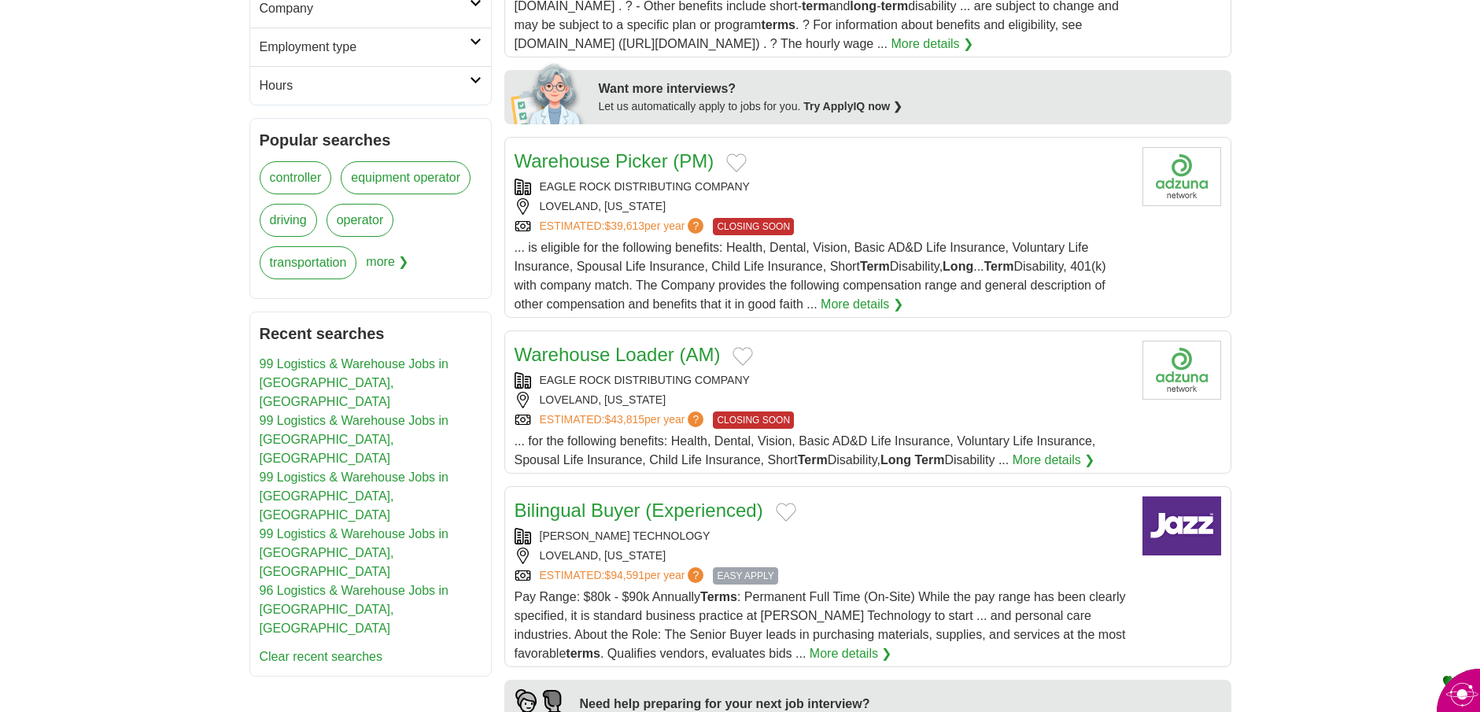
click at [665, 361] on link "Warehouse Loader (AM)" at bounding box center [617, 354] width 206 height 21
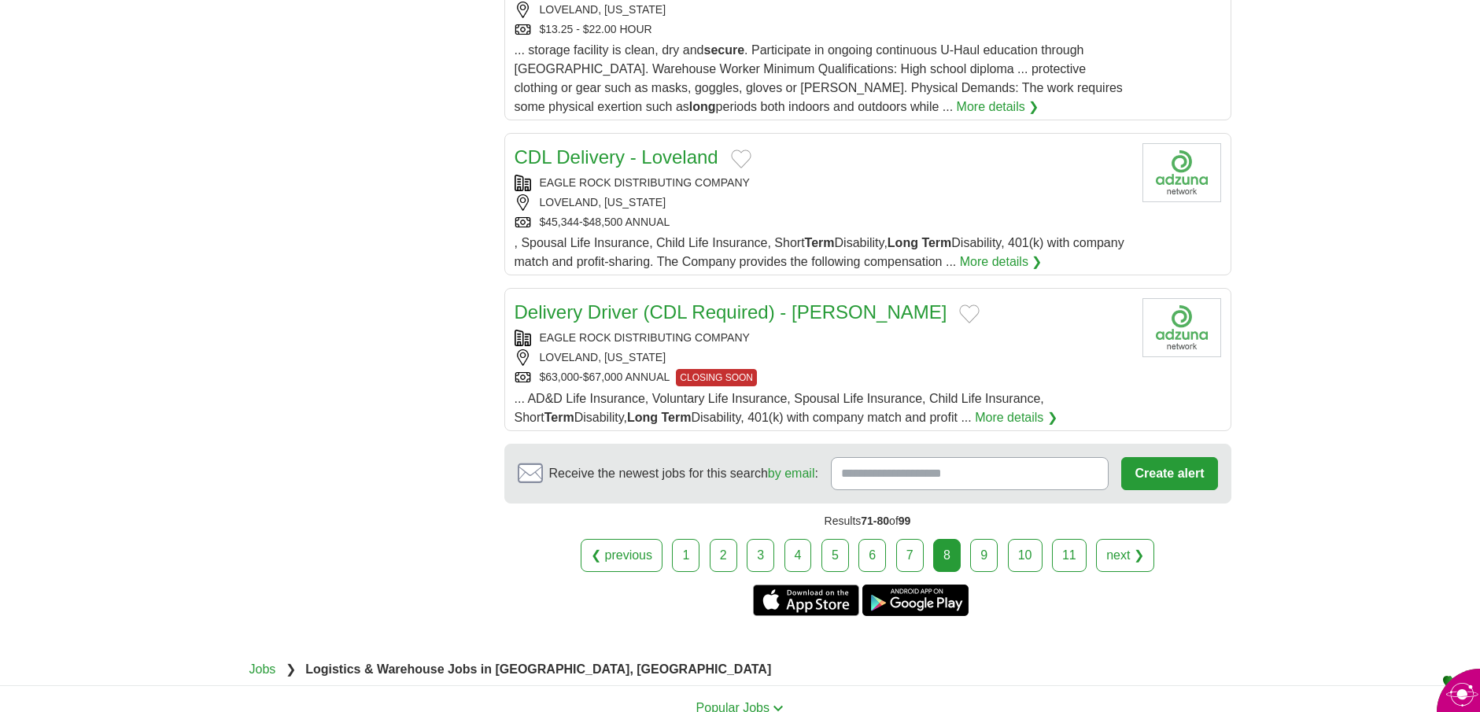
scroll to position [1809, 0]
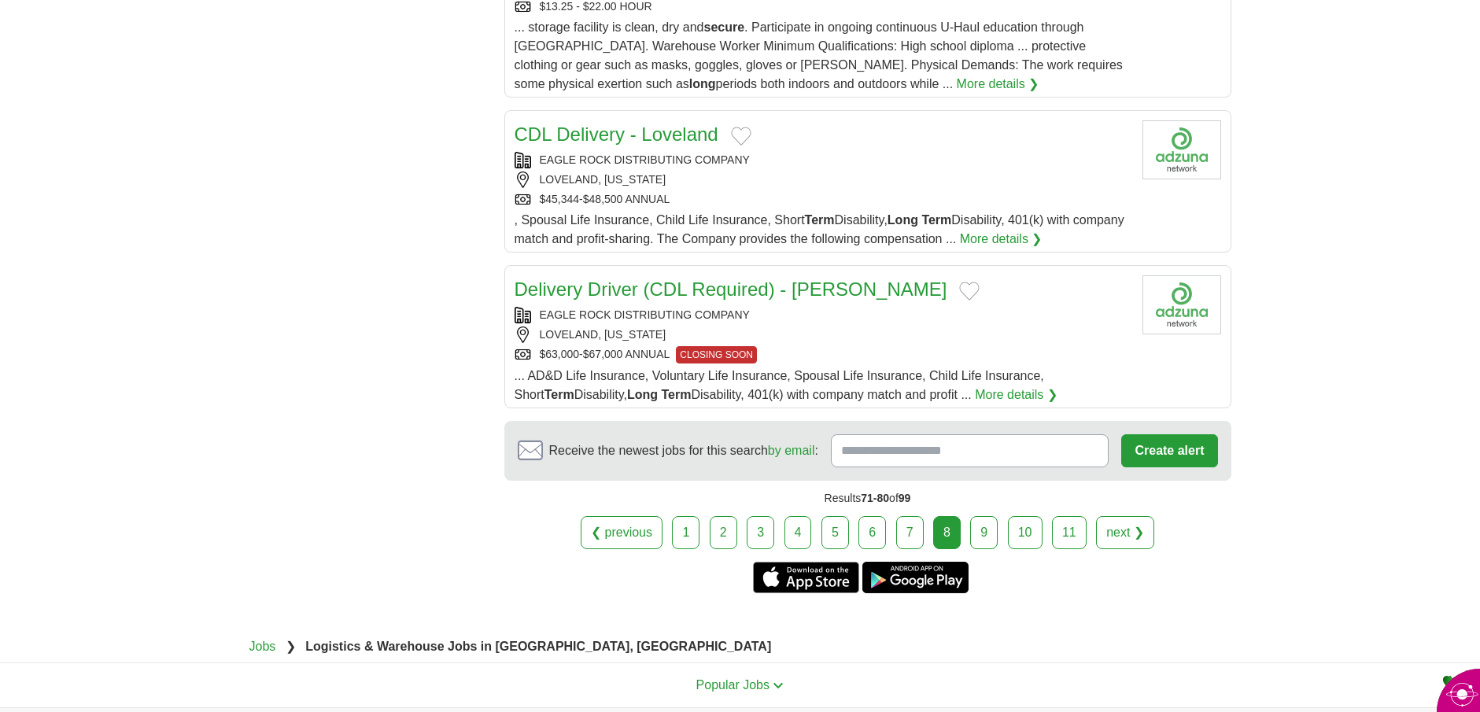
click at [978, 516] on link "9" at bounding box center [984, 532] width 28 height 33
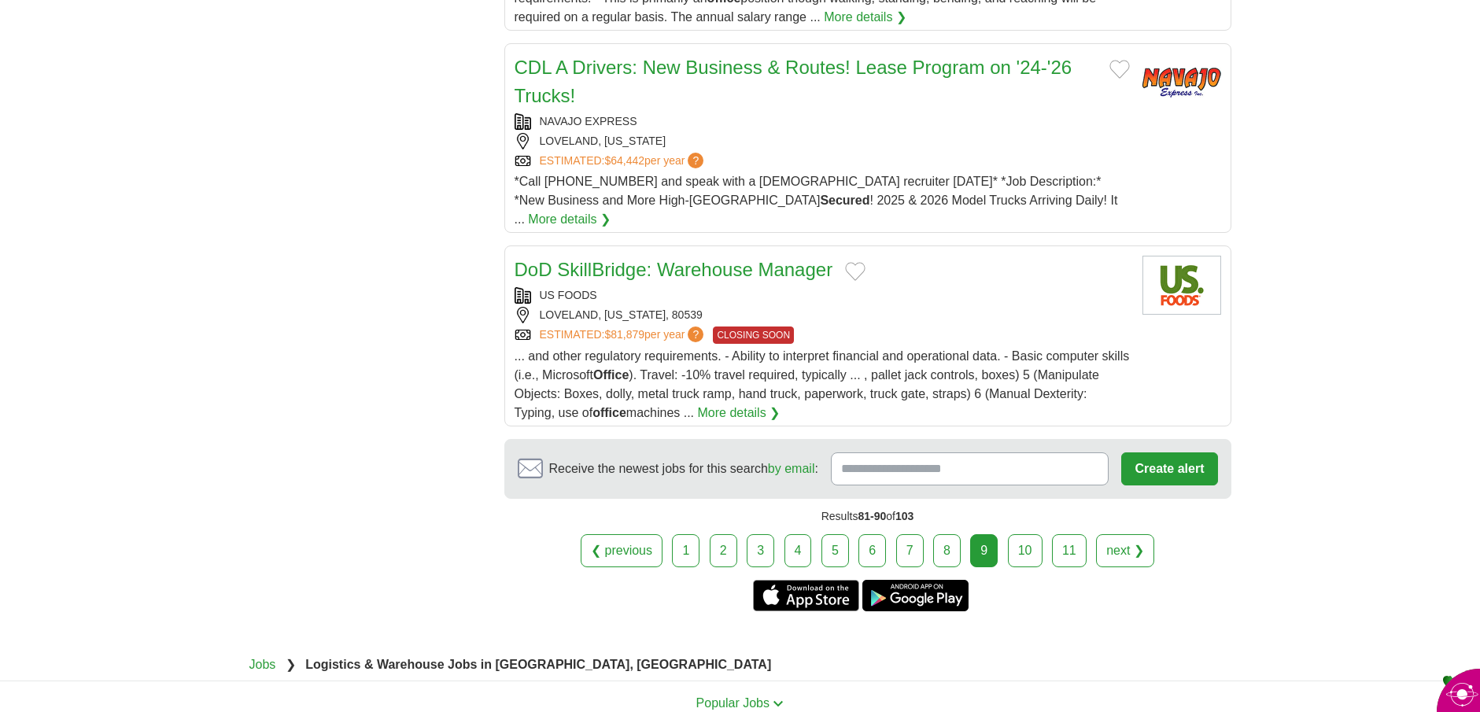
scroll to position [1888, 0]
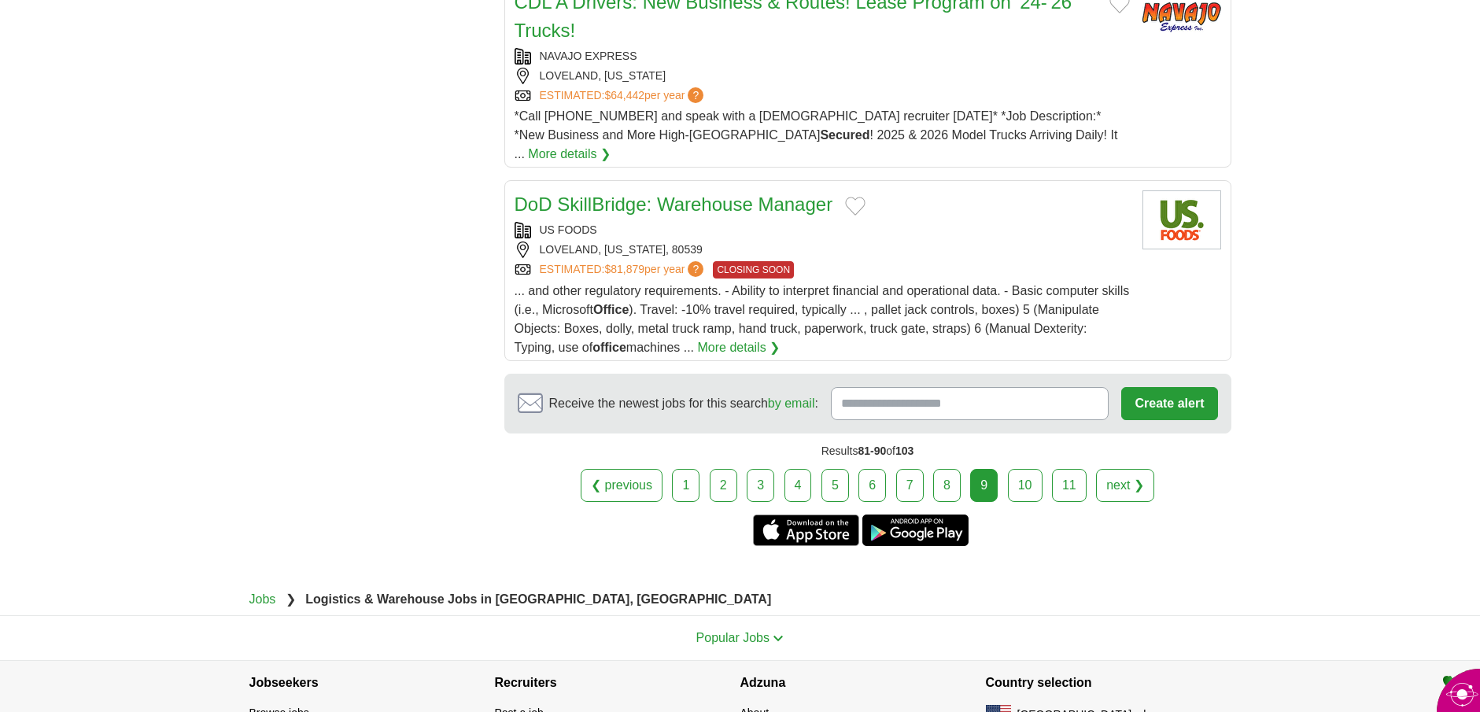
click at [1023, 469] on link "10" at bounding box center [1025, 485] width 35 height 33
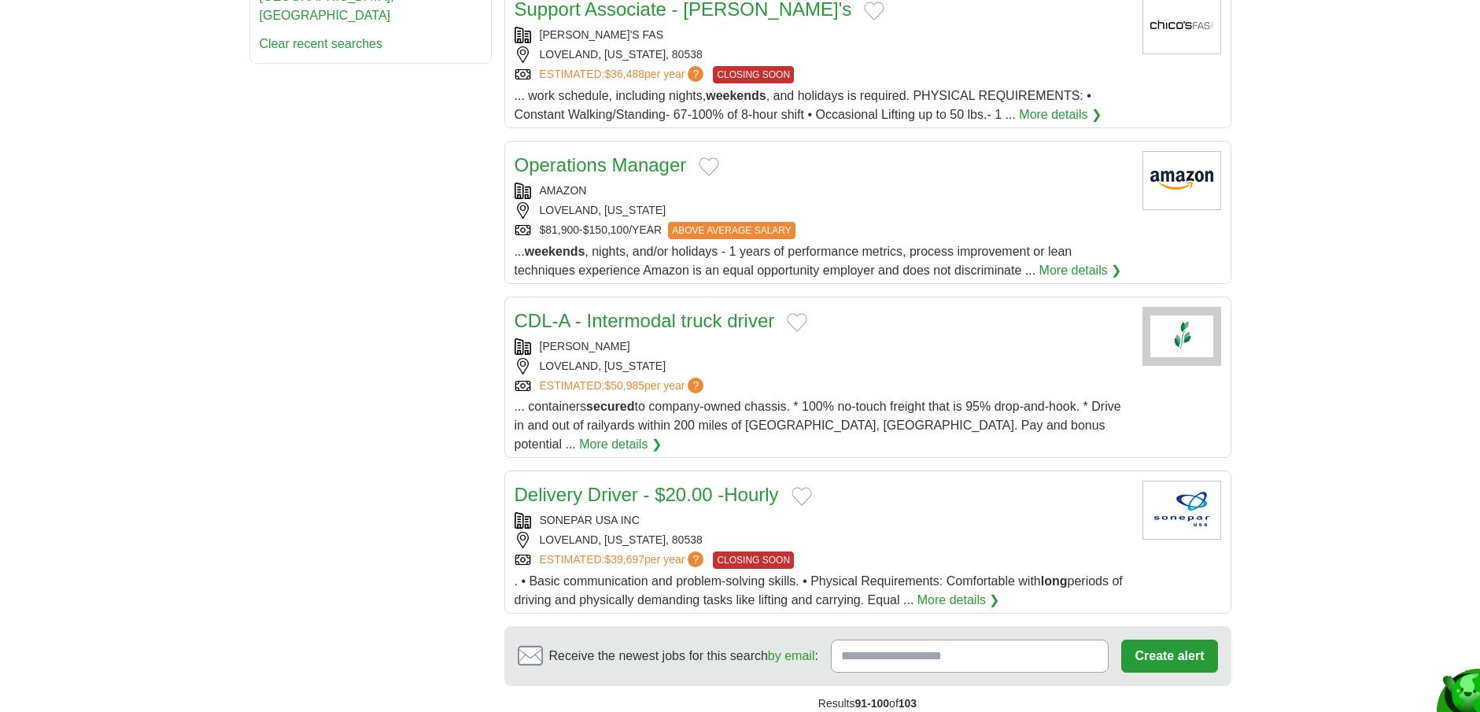
scroll to position [1416, 0]
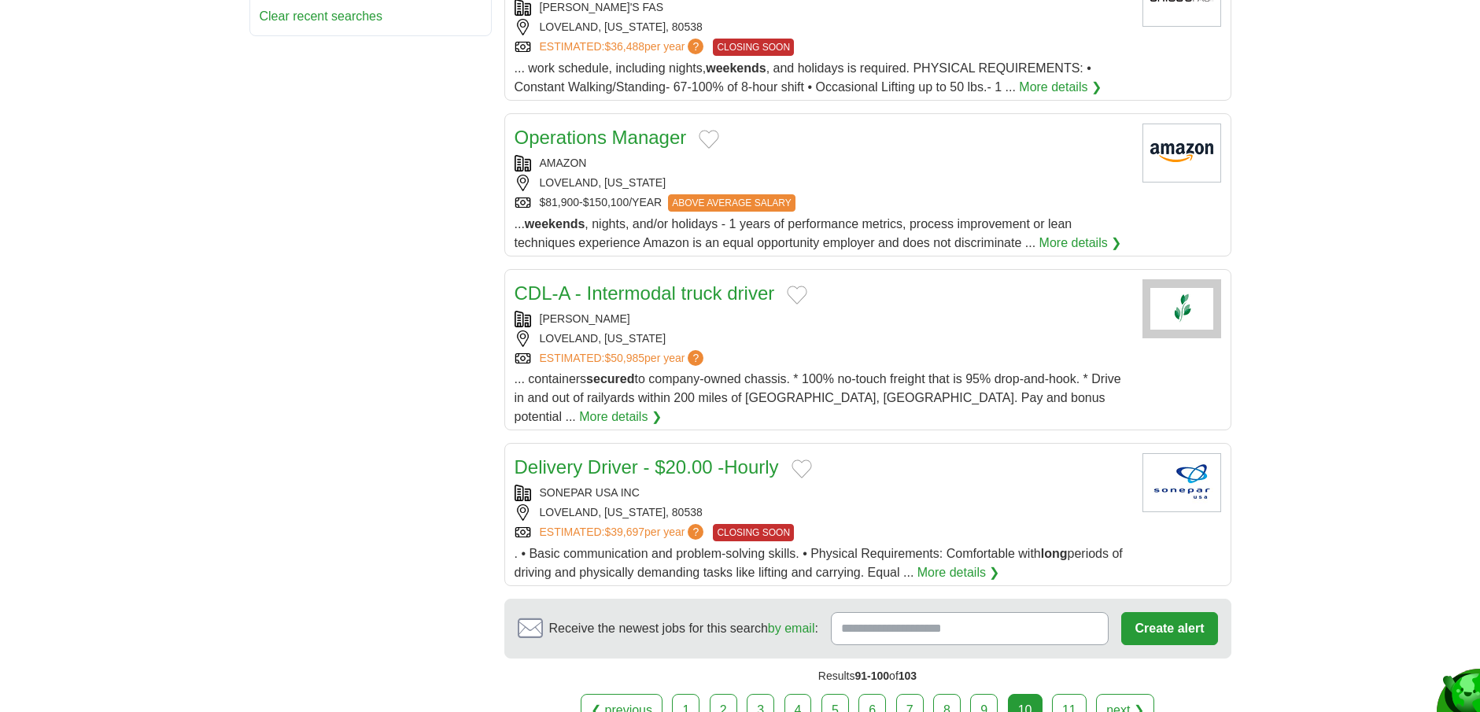
click at [720, 456] on link "Delivery Driver - $20.00 -Hourly" at bounding box center [646, 466] width 264 height 21
click at [1069, 694] on link "11" at bounding box center [1069, 710] width 35 height 33
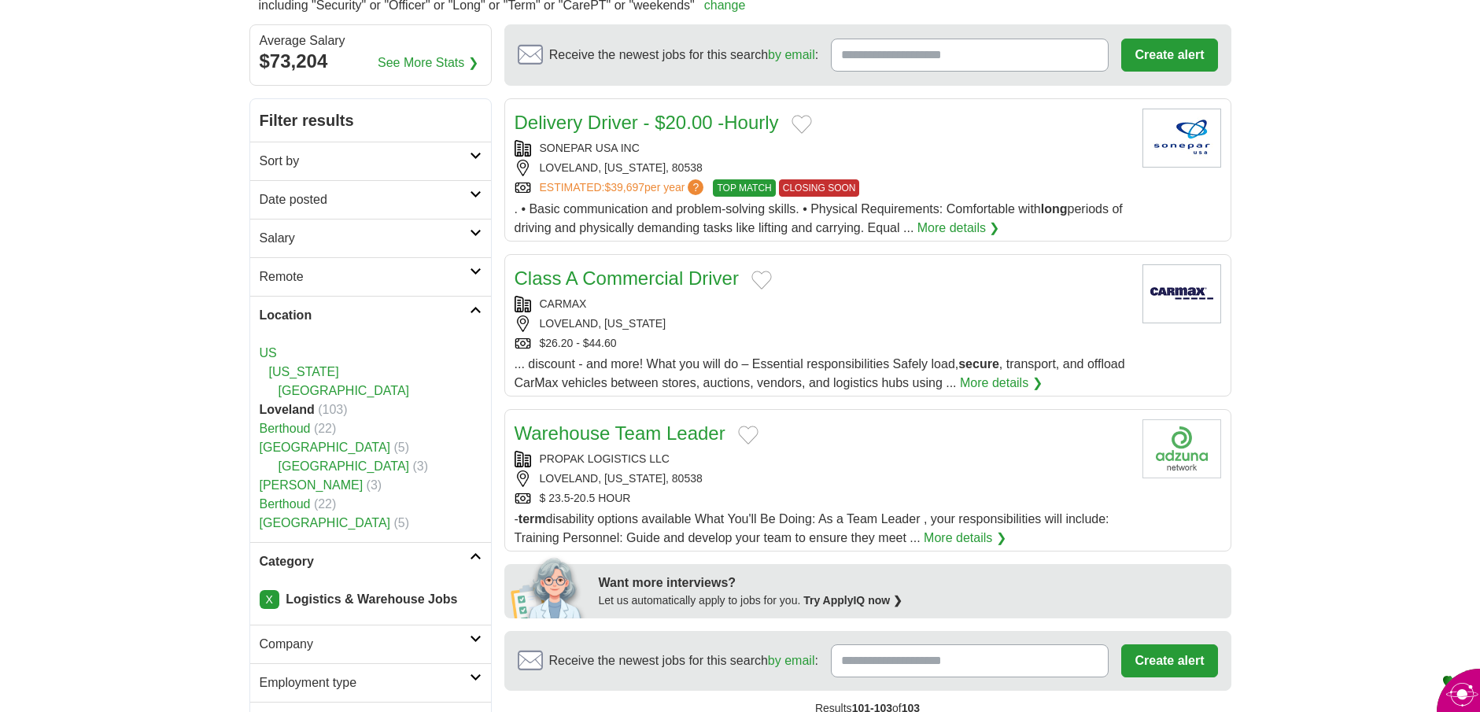
scroll to position [157, 0]
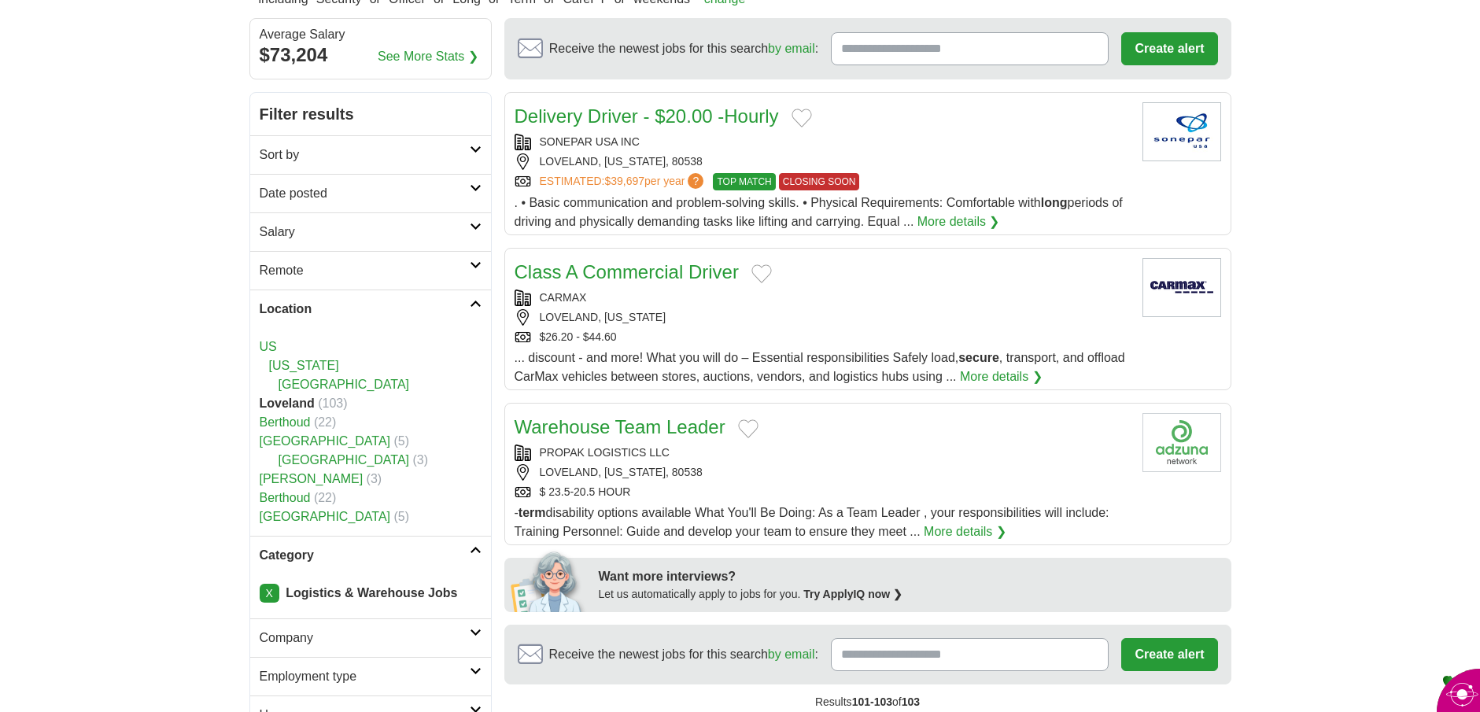
click at [544, 110] on link "Delivery Driver - $20.00 -Hourly" at bounding box center [646, 115] width 264 height 21
click at [971, 375] on link "More details ❯" at bounding box center [1001, 376] width 83 height 19
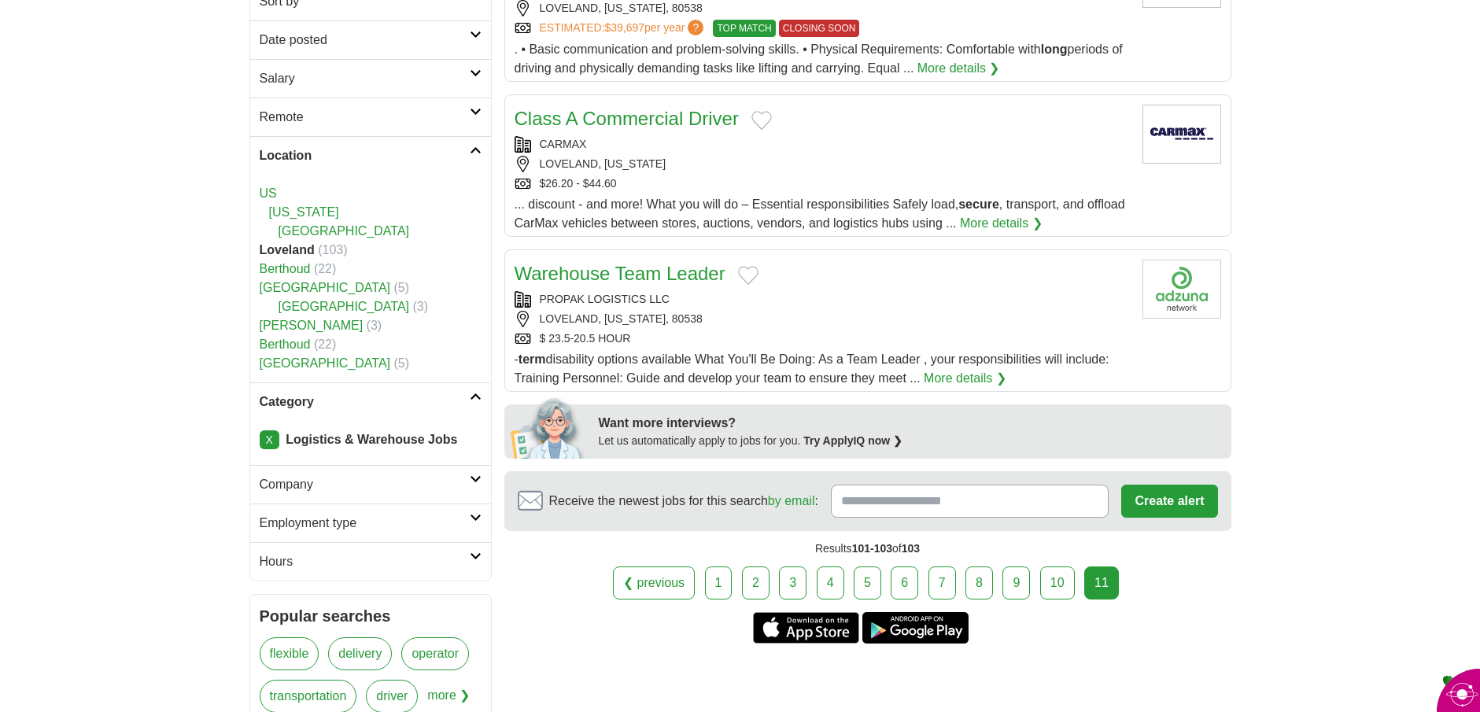
scroll to position [315, 0]
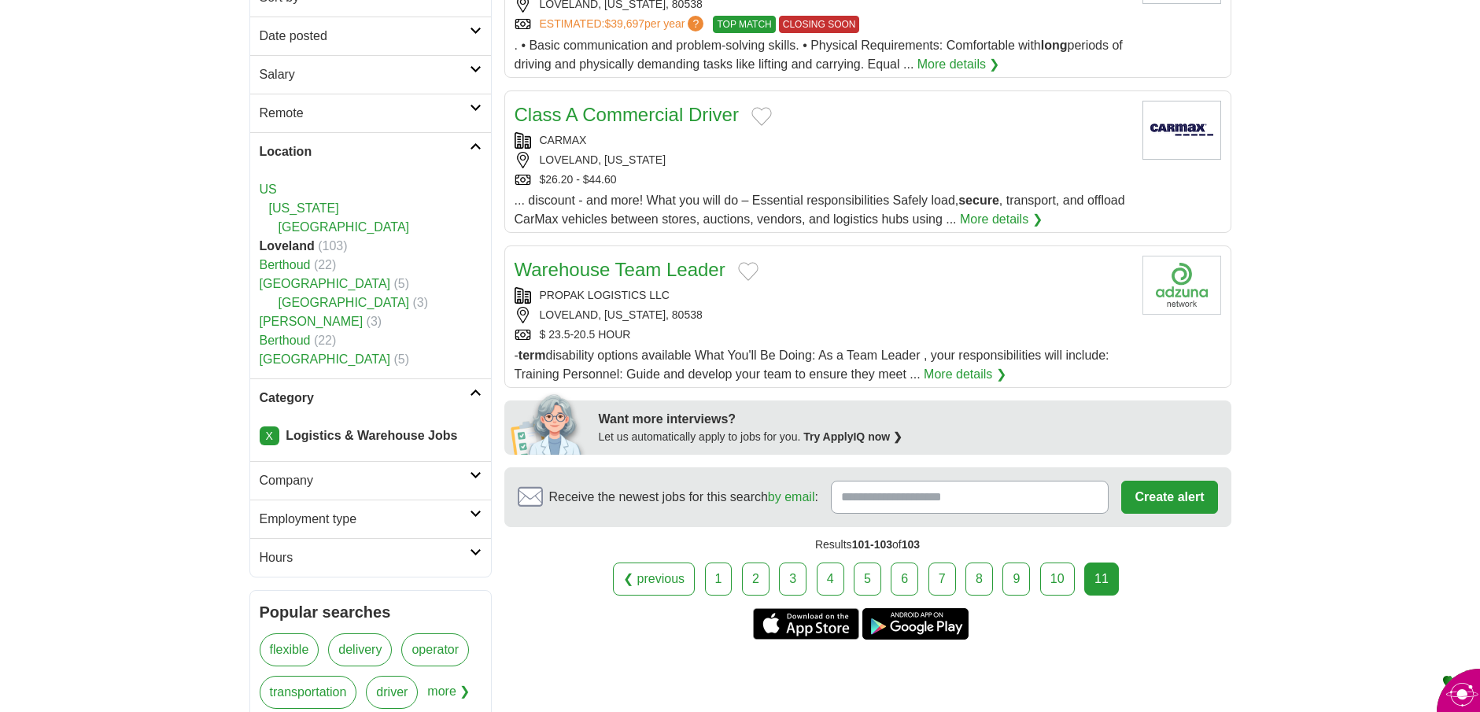
click at [473, 515] on icon at bounding box center [476, 514] width 12 height 8
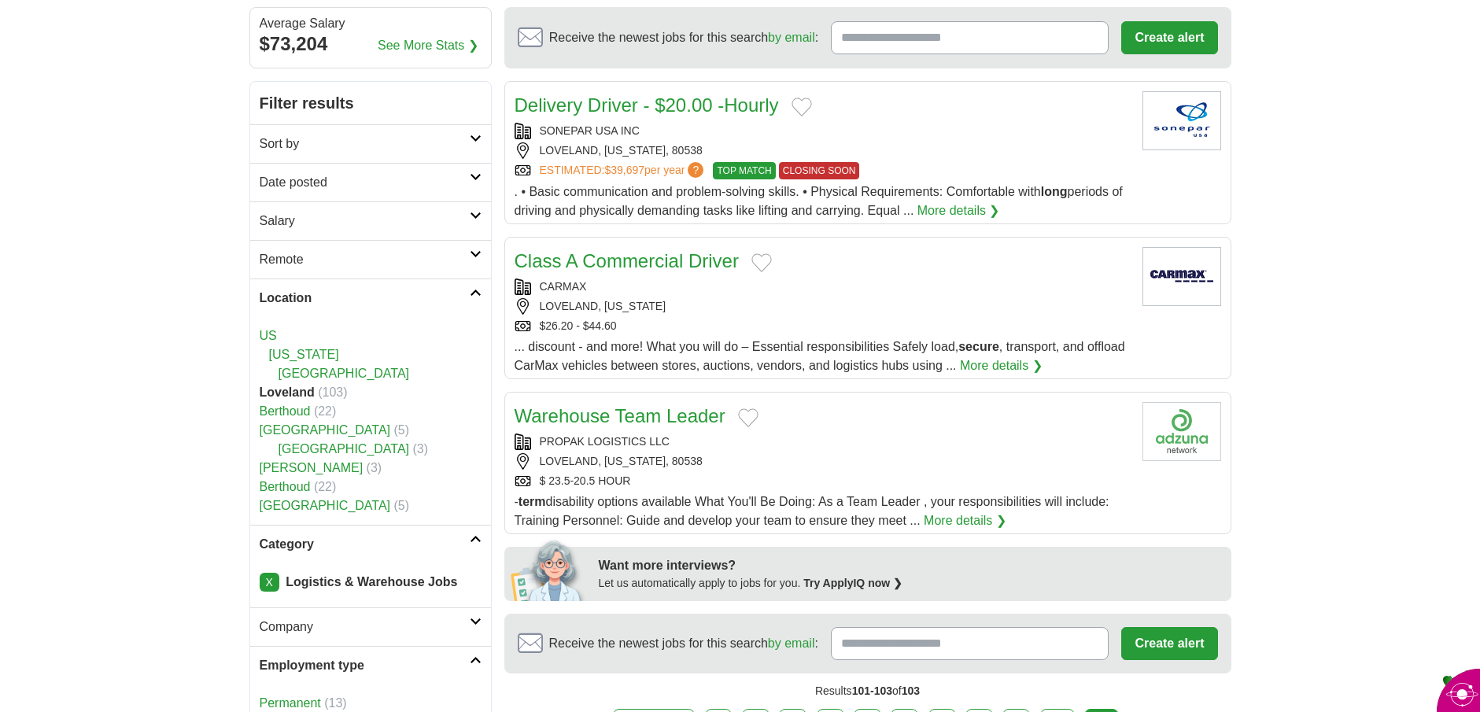
scroll to position [157, 0]
